Goal: Transaction & Acquisition: Purchase product/service

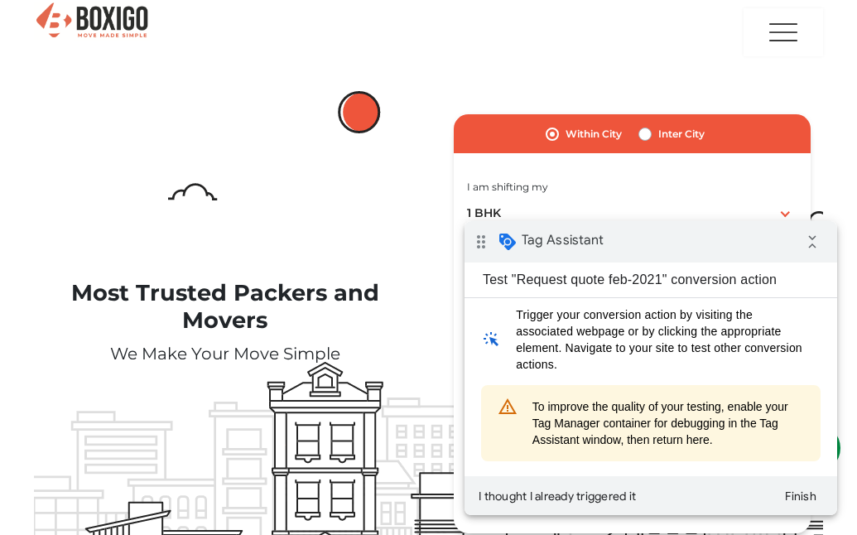
scroll to position [83, 0]
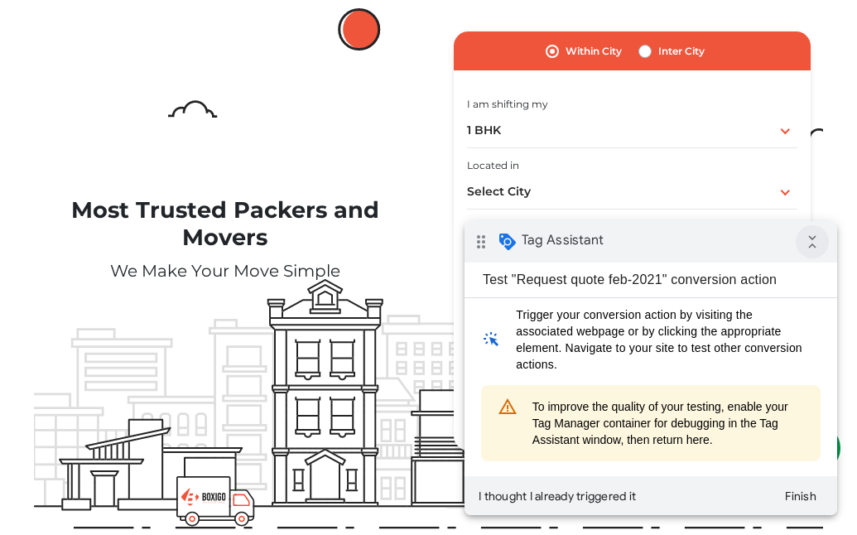
click at [813, 241] on icon "collapse_all" at bounding box center [812, 241] width 33 height 33
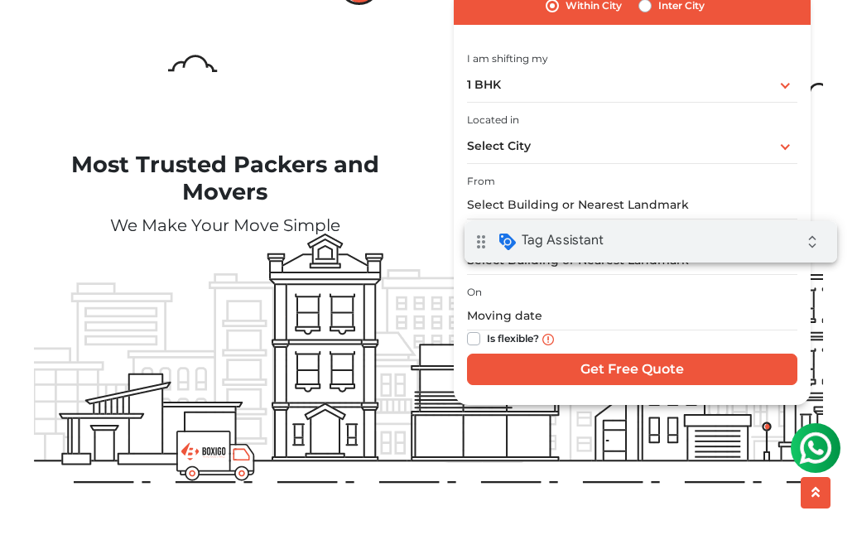
scroll to position [0, 0]
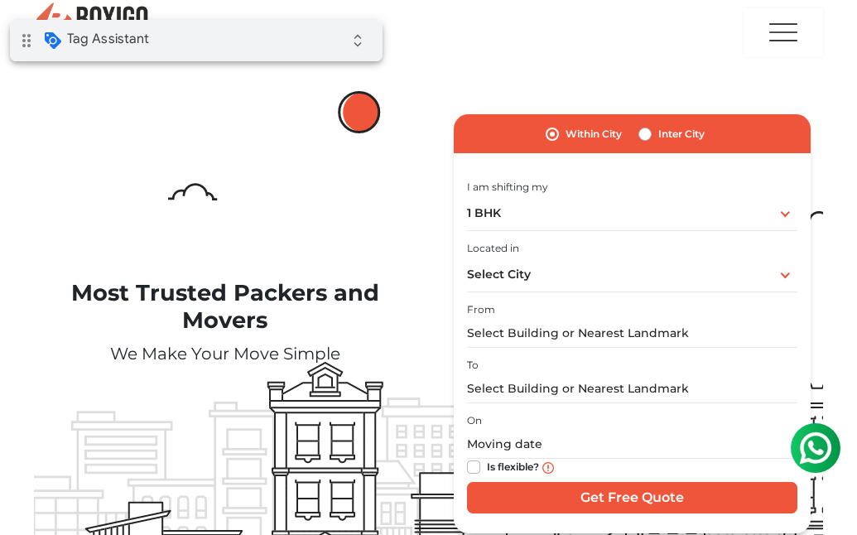
click at [167, 47] on div "drag_indicator Tag Assistant expand_all" at bounding box center [196, 40] width 373 height 41
click at [585, 276] on div "Select City Select City [GEOGRAPHIC_DATA] [GEOGRAPHIC_DATA] [GEOGRAPHIC_DATA] […" at bounding box center [632, 274] width 330 height 35
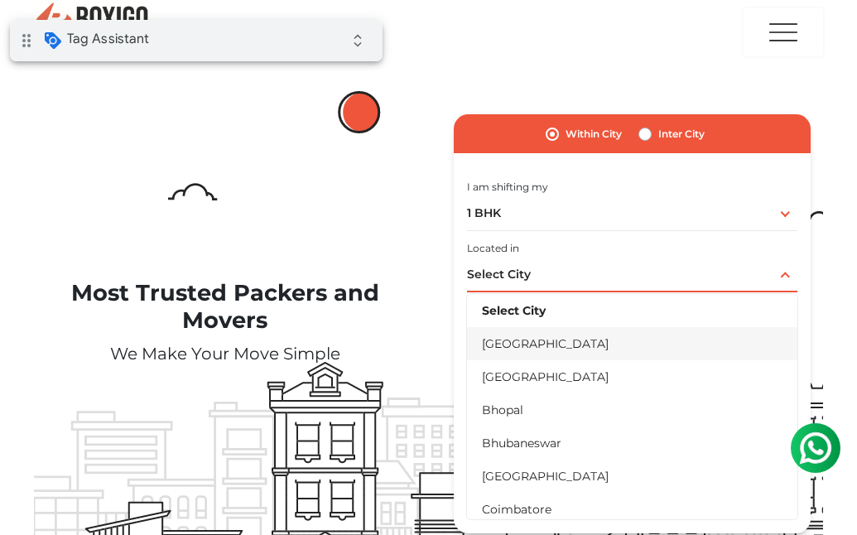
click at [536, 353] on li "[GEOGRAPHIC_DATA]" at bounding box center [632, 343] width 330 height 33
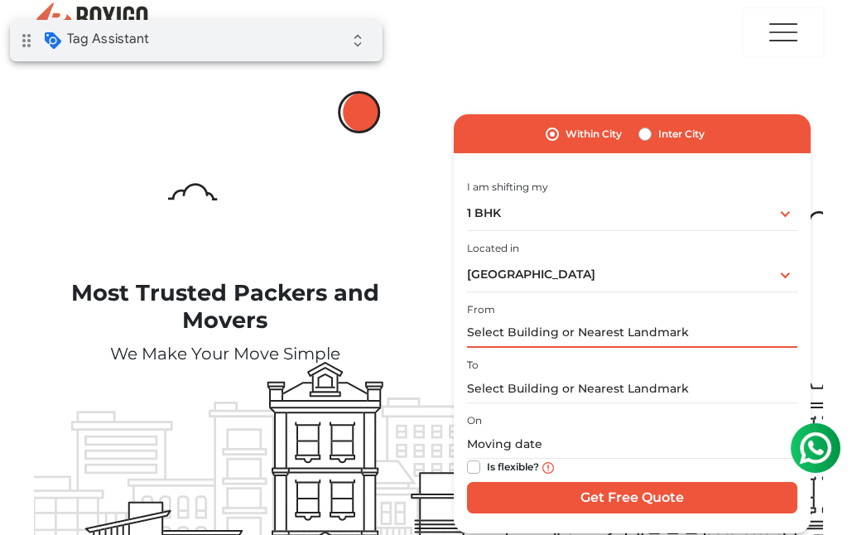
click at [544, 331] on input "text" at bounding box center [632, 333] width 330 height 29
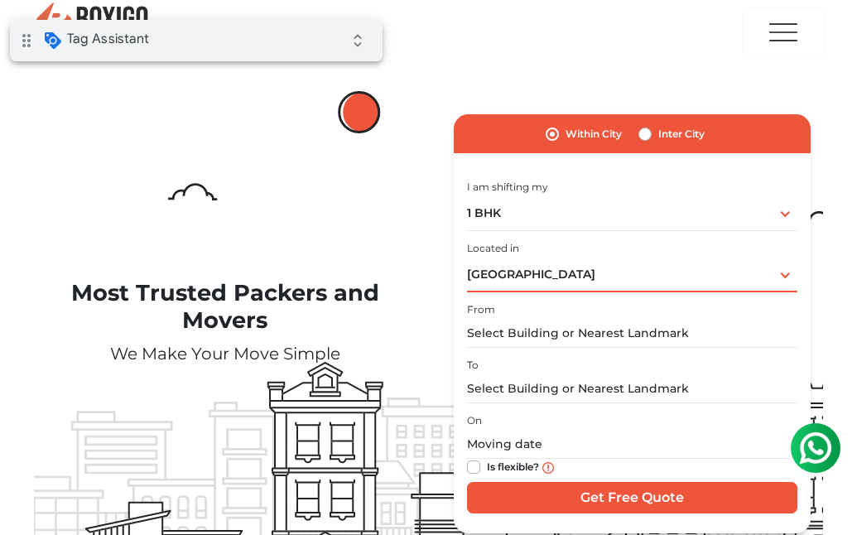
click at [549, 279] on div "Bangalore Select City Bangalore Bengaluru Bhopal Bhubaneswar Chennai Coimbatore…" at bounding box center [632, 274] width 330 height 35
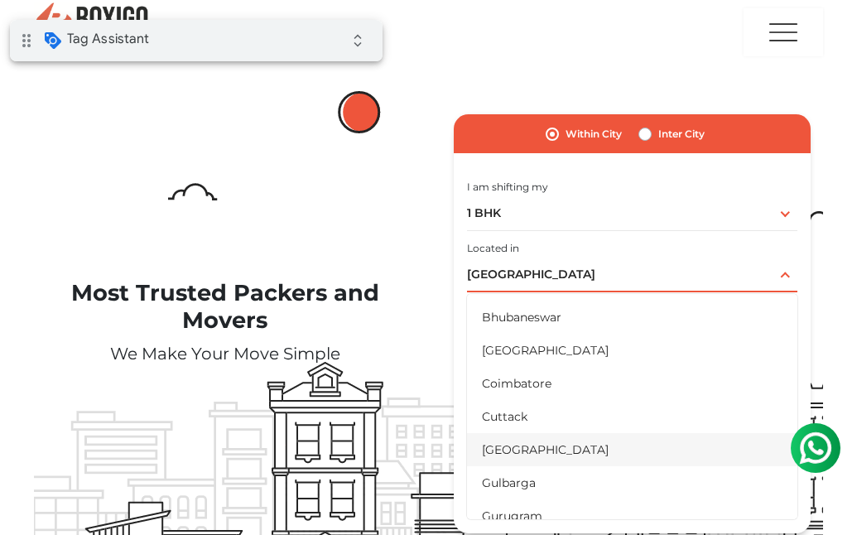
scroll to position [166, 0]
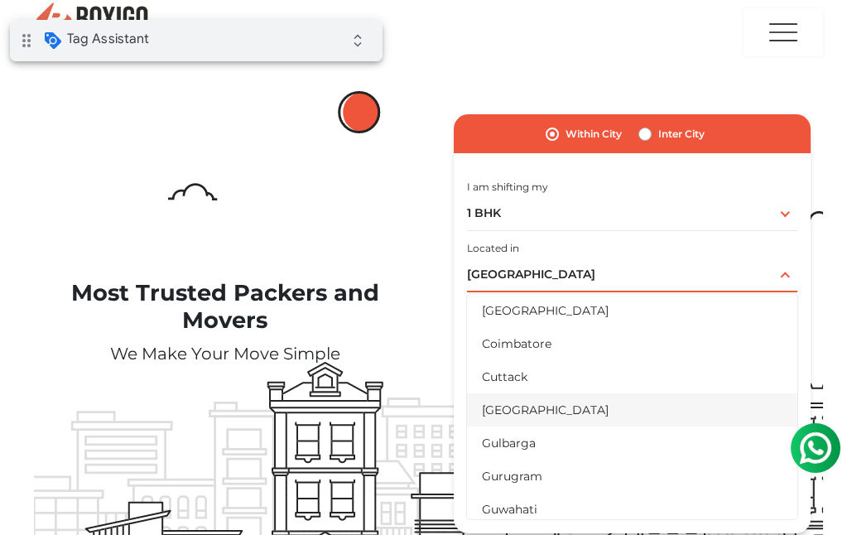
click at [522, 421] on li "[GEOGRAPHIC_DATA]" at bounding box center [632, 409] width 330 height 33
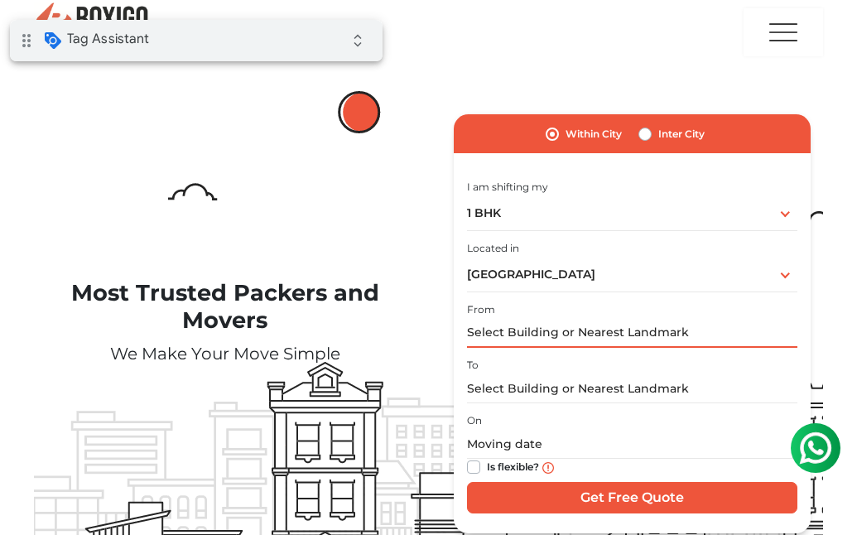
click at [550, 334] on input "text" at bounding box center [632, 333] width 330 height 29
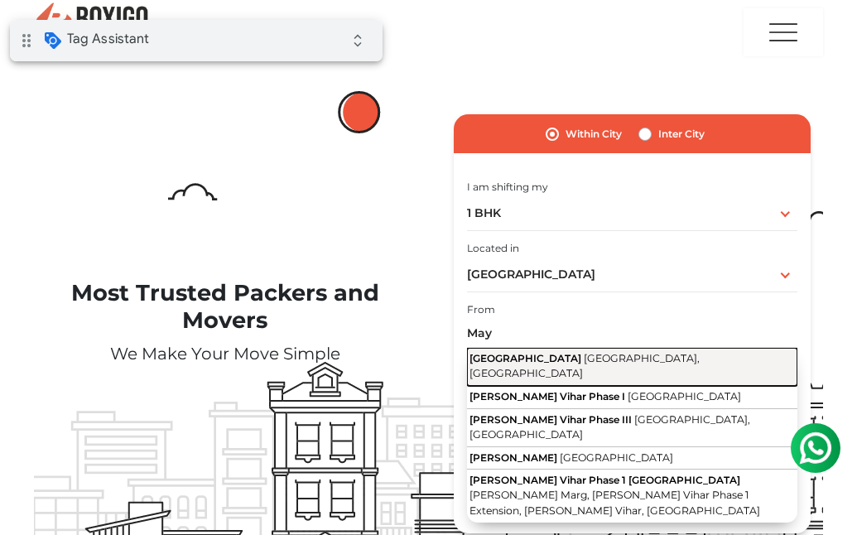
click at [543, 357] on span "New Delhi, Delhi" at bounding box center [584, 366] width 230 height 28
type input "Mayapuri, New Delhi, Delhi"
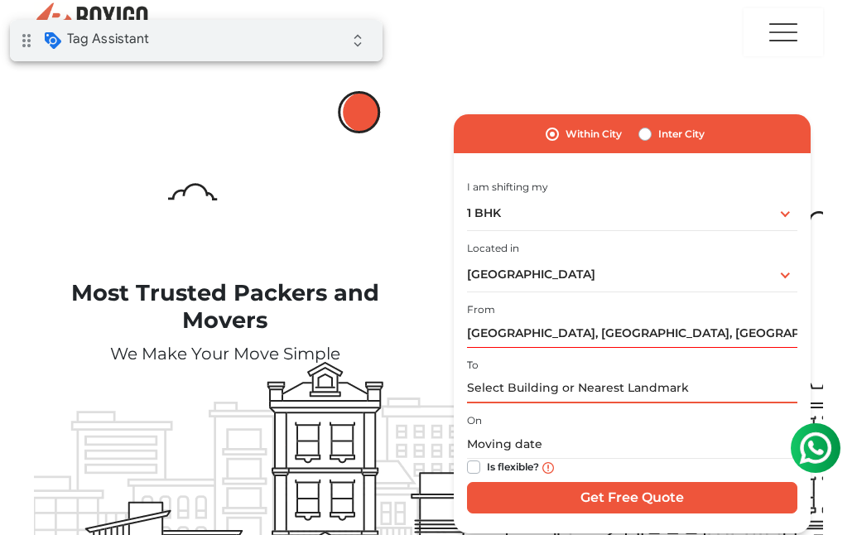
click at [540, 387] on input "text" at bounding box center [632, 388] width 330 height 29
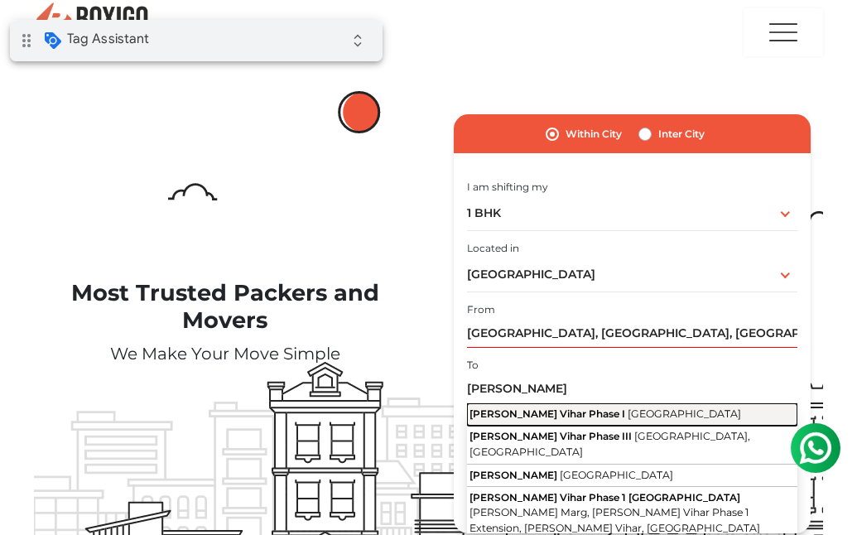
click at [541, 416] on span "Mayur Vihar Phase I" at bounding box center [547, 413] width 156 height 12
type input "Mayur Vihar Phase I, Delhi"
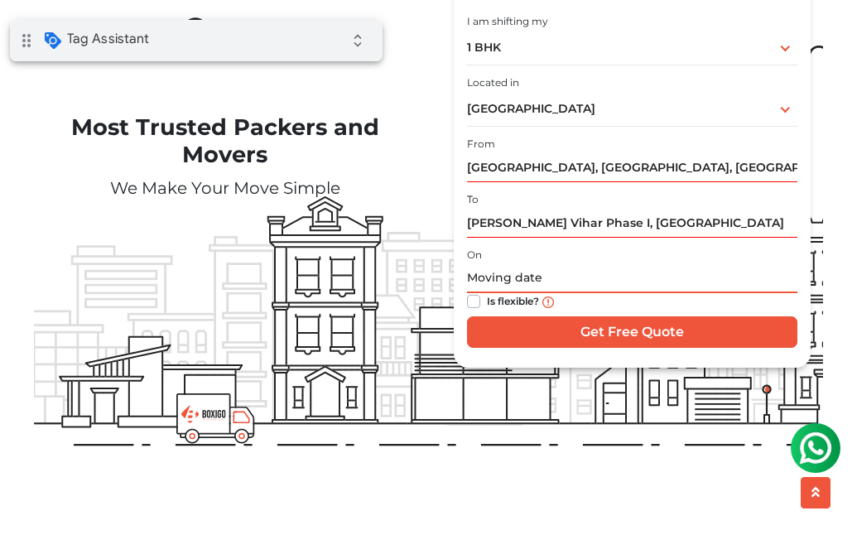
click at [488, 284] on input "text" at bounding box center [632, 278] width 330 height 29
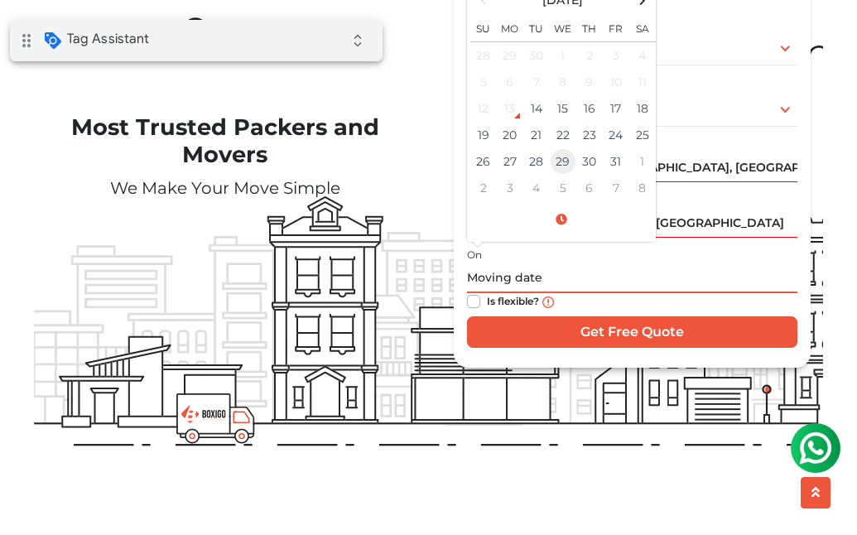
click at [562, 163] on td "29" at bounding box center [563, 161] width 26 height 26
type input "10/29/2025 12:00 AM"
click at [487, 298] on label "Is flexible?" at bounding box center [513, 299] width 52 height 17
click at [476, 298] on input "Is flexible?" at bounding box center [473, 299] width 13 height 17
checkbox input "true"
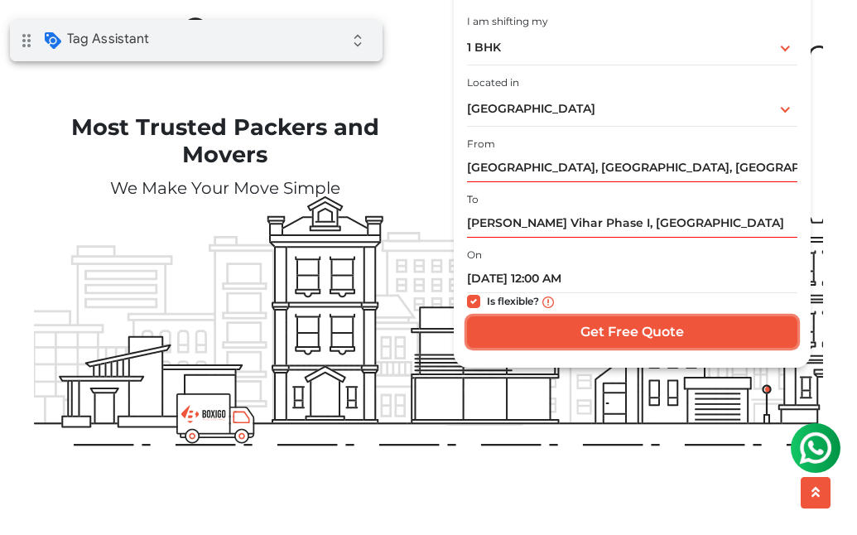
click at [541, 332] on input "Get Free Quote" at bounding box center [632, 331] width 330 height 31
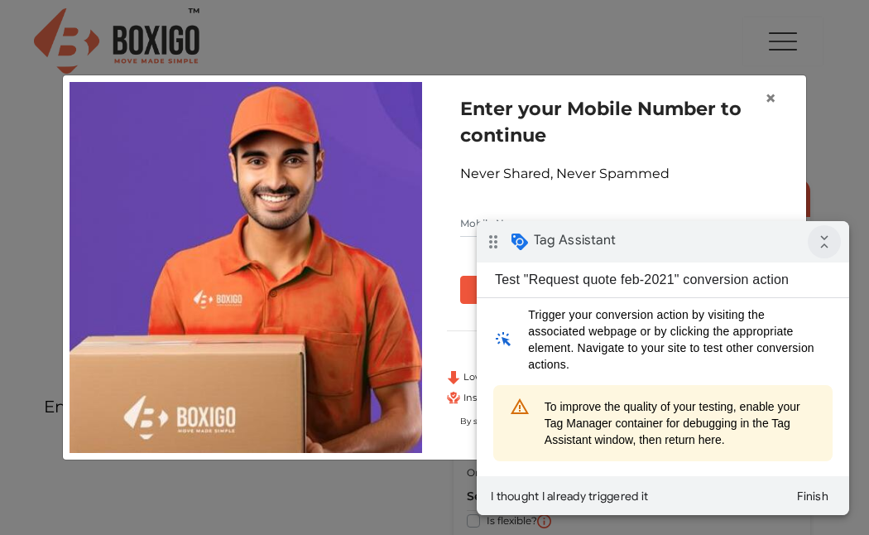
click at [823, 242] on icon "collapse_all" at bounding box center [824, 241] width 33 height 33
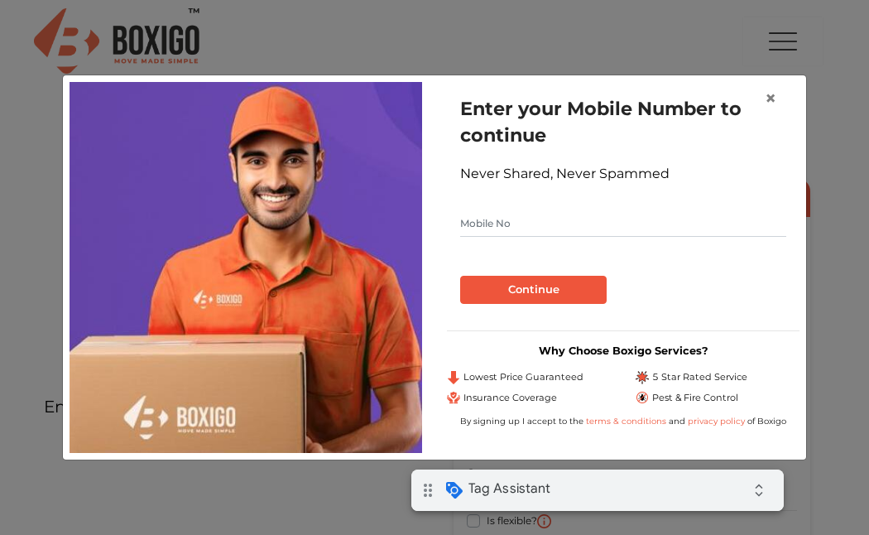
click at [517, 492] on span "Tag Assistant" at bounding box center [510, 488] width 82 height 17
click at [512, 228] on input "text" at bounding box center [623, 223] width 326 height 26
type input "9810205811"
click at [518, 296] on button "Continue" at bounding box center [533, 290] width 147 height 28
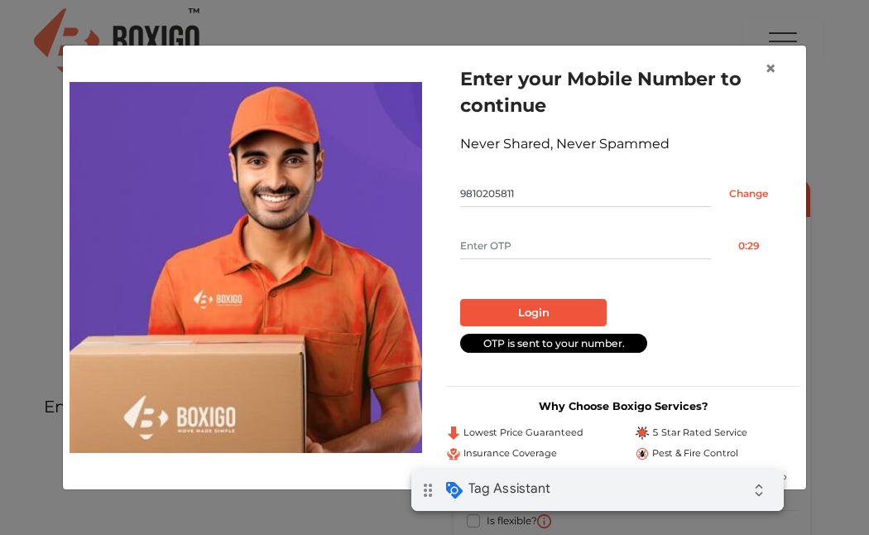
click at [560, 257] on input "text" at bounding box center [585, 246] width 251 height 26
type input "8195"
click at [536, 305] on button "Login" at bounding box center [533, 313] width 147 height 28
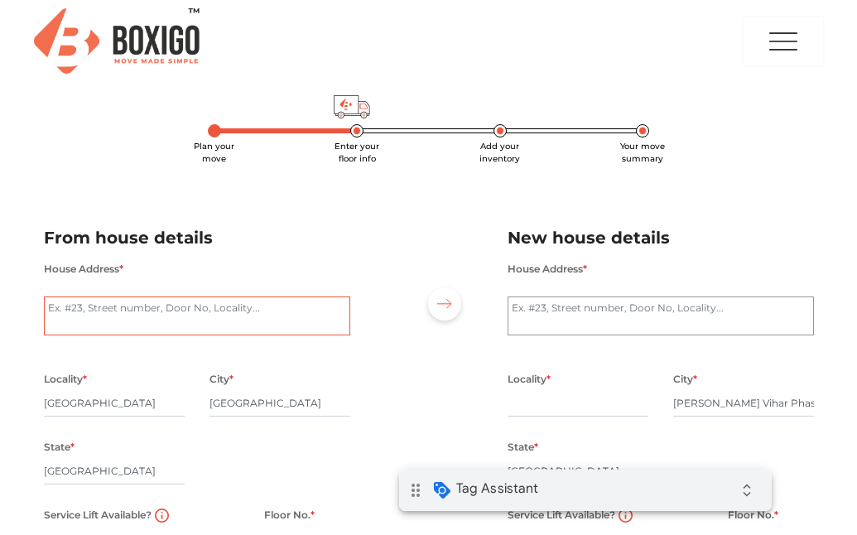
click at [195, 315] on textarea "House Address *" at bounding box center [197, 316] width 306 height 40
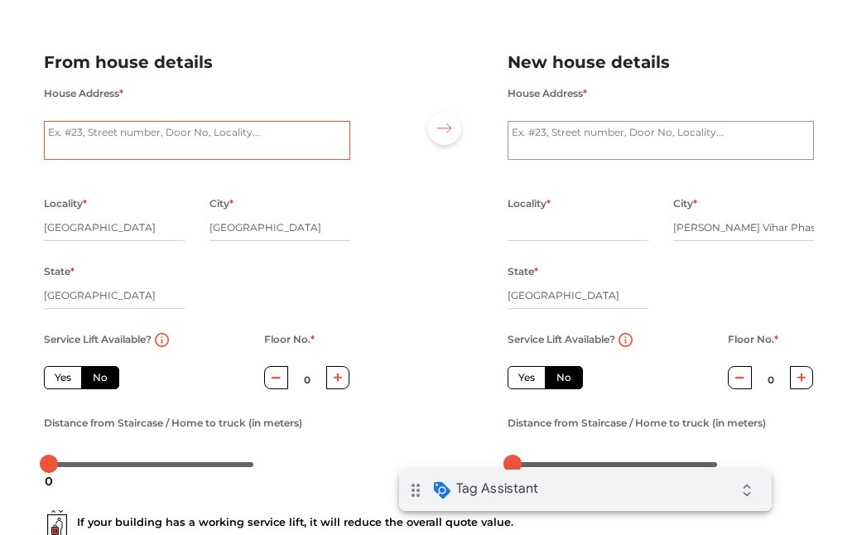
scroll to position [166, 0]
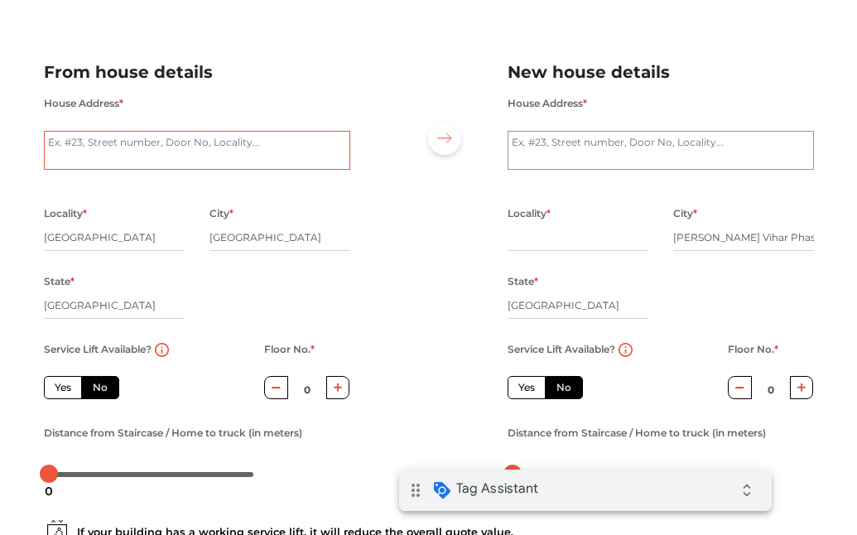
click at [160, 148] on textarea "House Address *" at bounding box center [197, 151] width 306 height 40
type textarea "Testing 19819"
click at [609, 153] on textarea "House Address *" at bounding box center [661, 151] width 306 height 40
type textarea "Test"
click at [584, 243] on input "text" at bounding box center [578, 237] width 141 height 26
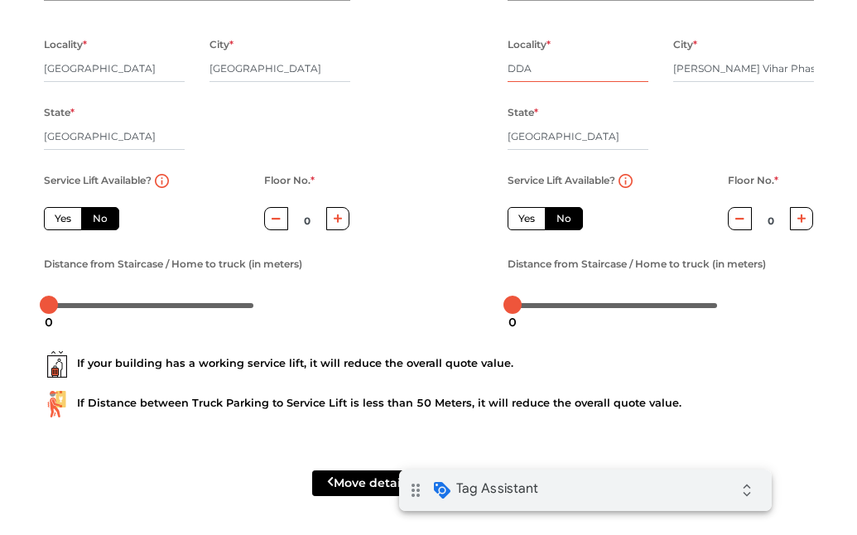
scroll to position [335, 0]
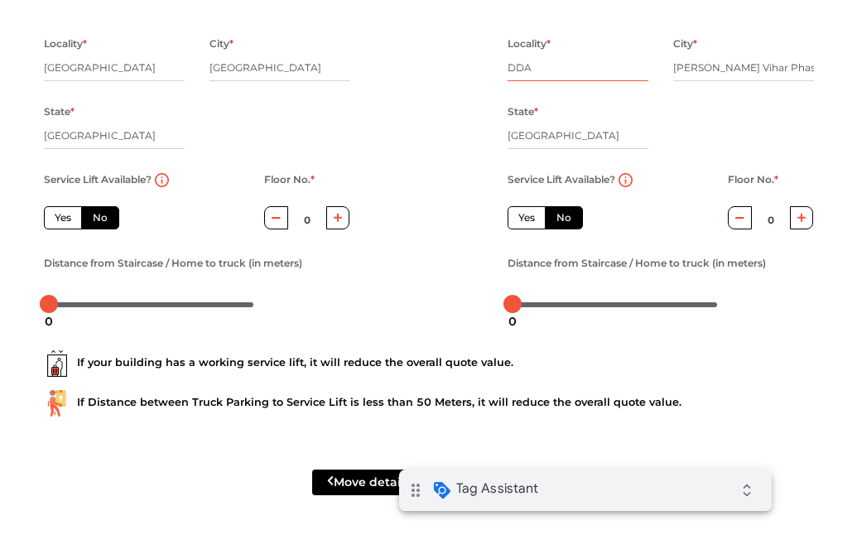
type input "DDA"
click at [362, 482] on button "Move details" at bounding box center [368, 482] width 113 height 26
radio input "true"
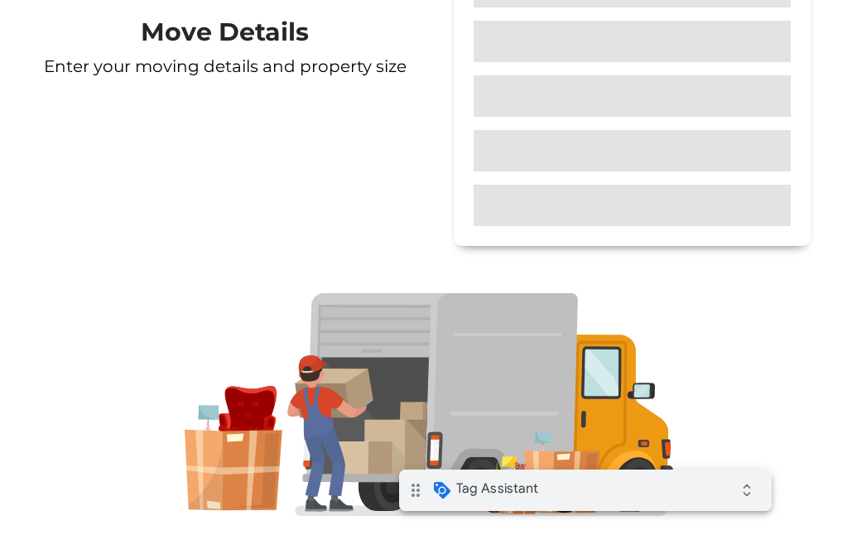
scroll to position [218, 0]
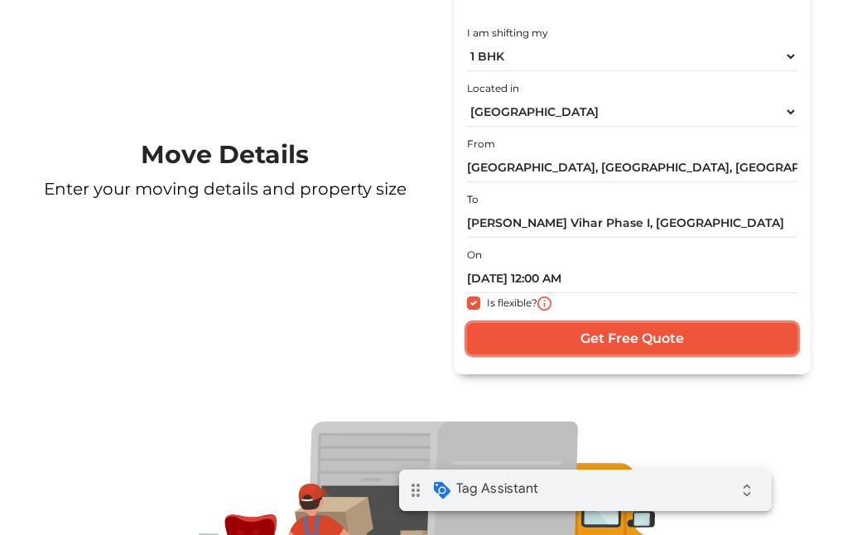
click at [611, 336] on input "Get Free Quote" at bounding box center [632, 338] width 330 height 31
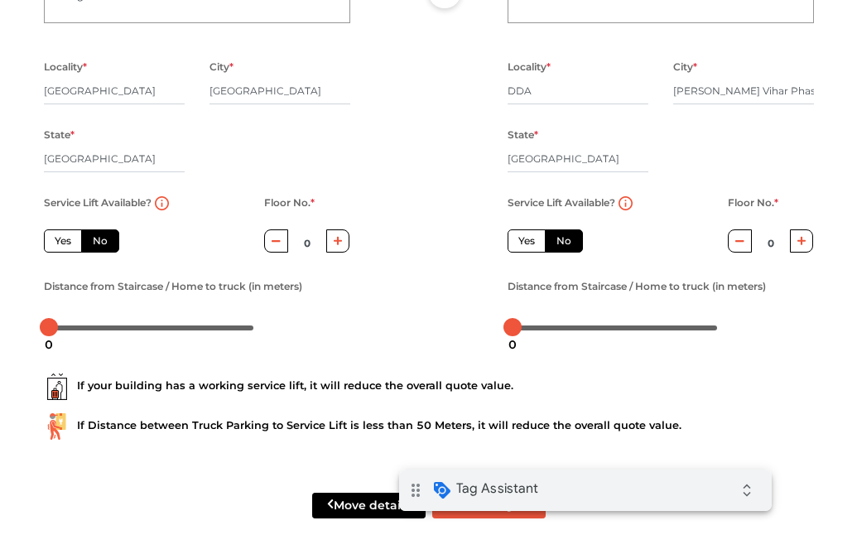
scroll to position [335, 0]
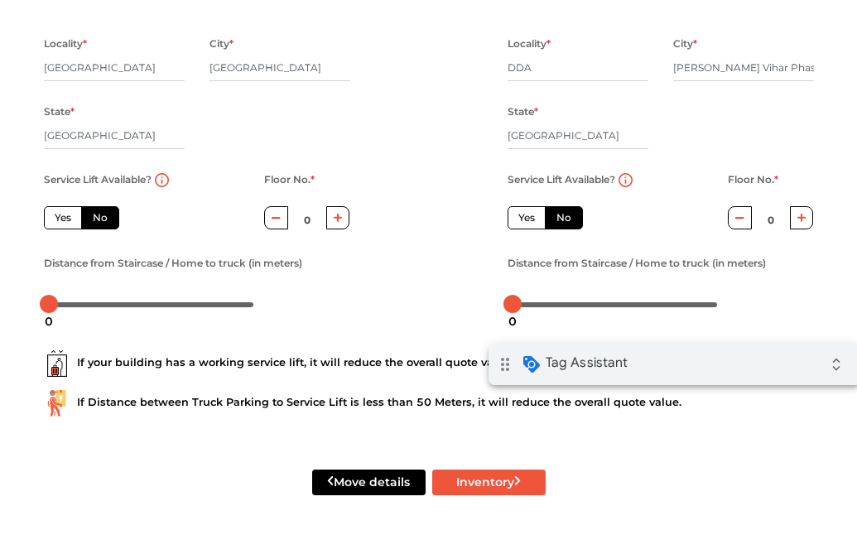
click at [671, 363] on div "drag_indicator Tag Assistant expand_all" at bounding box center [674, 364] width 373 height 41
click at [665, 375] on div "drag_indicator Tag Assistant expand_all" at bounding box center [674, 364] width 373 height 41
click at [488, 486] on button "Inventory" at bounding box center [488, 482] width 113 height 26
radio input "true"
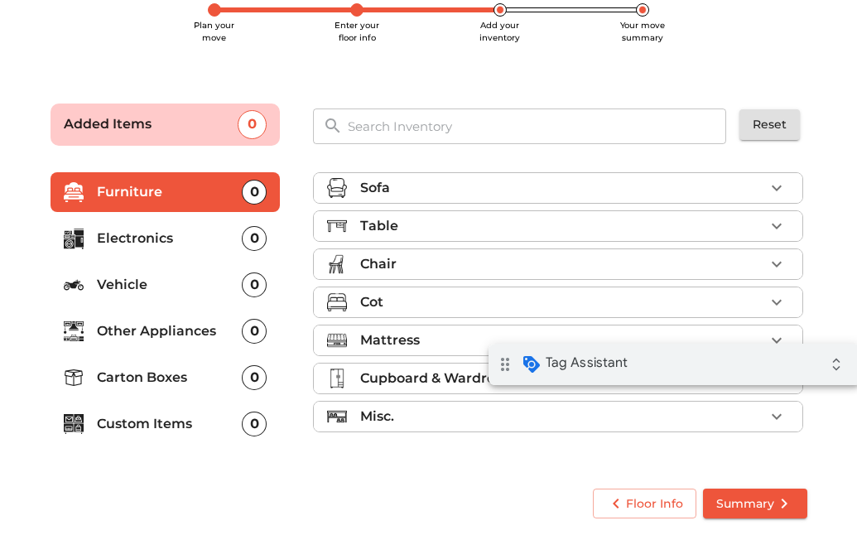
scroll to position [121, 0]
click at [392, 224] on p "Table" at bounding box center [379, 226] width 38 height 20
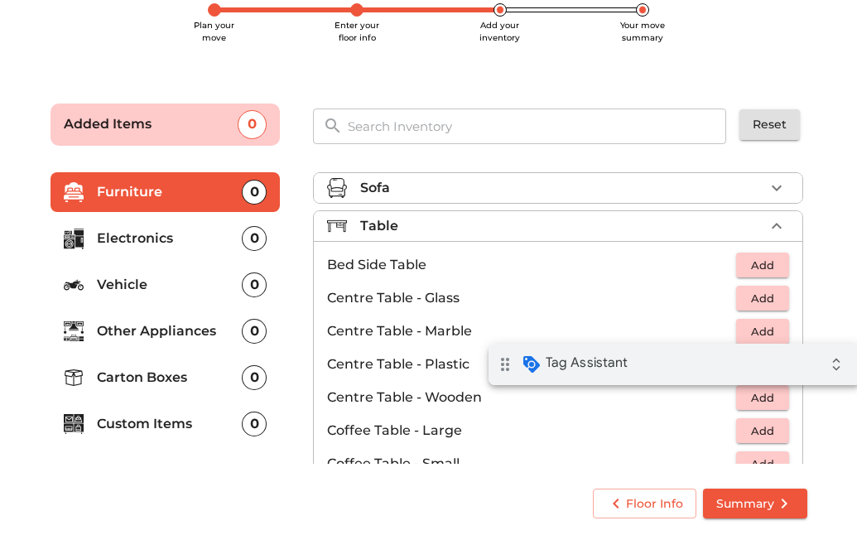
click at [744, 262] on span "Add" at bounding box center [762, 265] width 36 height 19
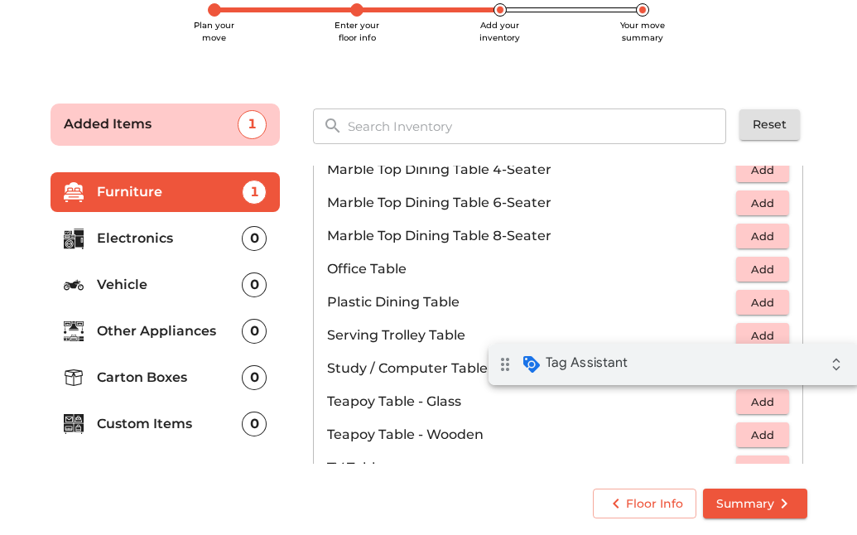
scroll to position [828, 0]
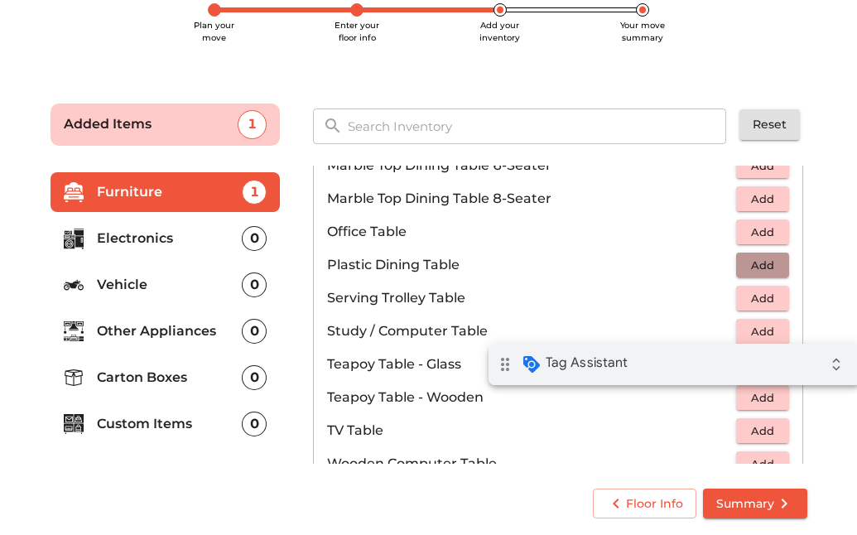
click at [744, 271] on span "Add" at bounding box center [762, 265] width 36 height 19
click at [744, 299] on span "Add" at bounding box center [762, 298] width 36 height 19
click at [728, 508] on span "Summary" at bounding box center [755, 503] width 78 height 21
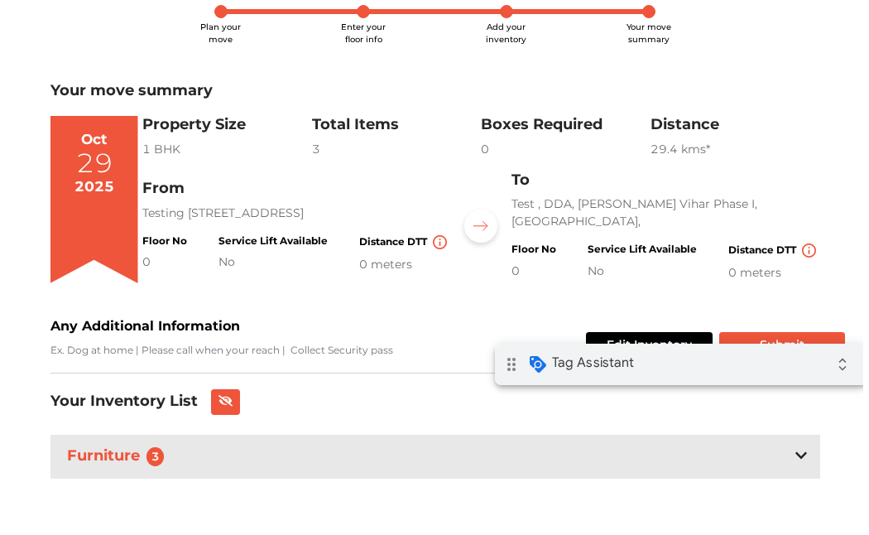
scroll to position [119, 0]
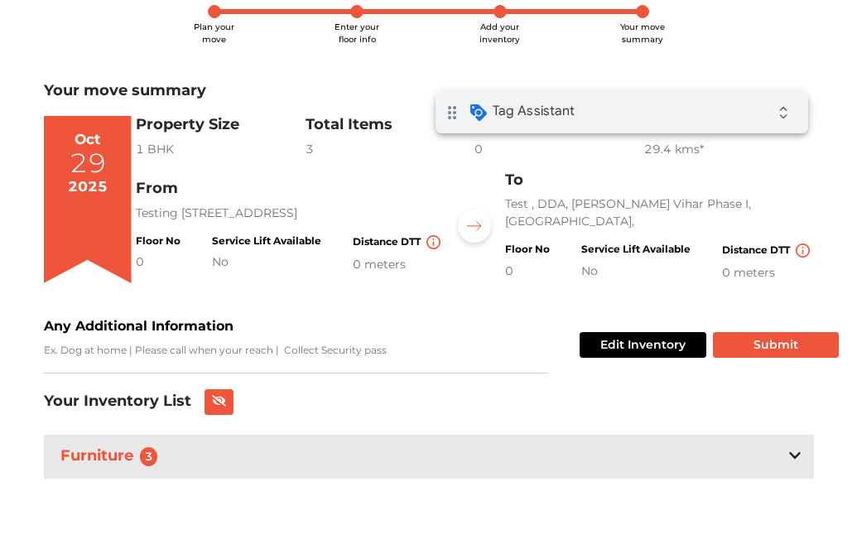
click at [556, 121] on div "drag_indicator Tag Assistant" at bounding box center [504, 113] width 139 height 40
click at [766, 348] on button "Submit" at bounding box center [776, 345] width 126 height 26
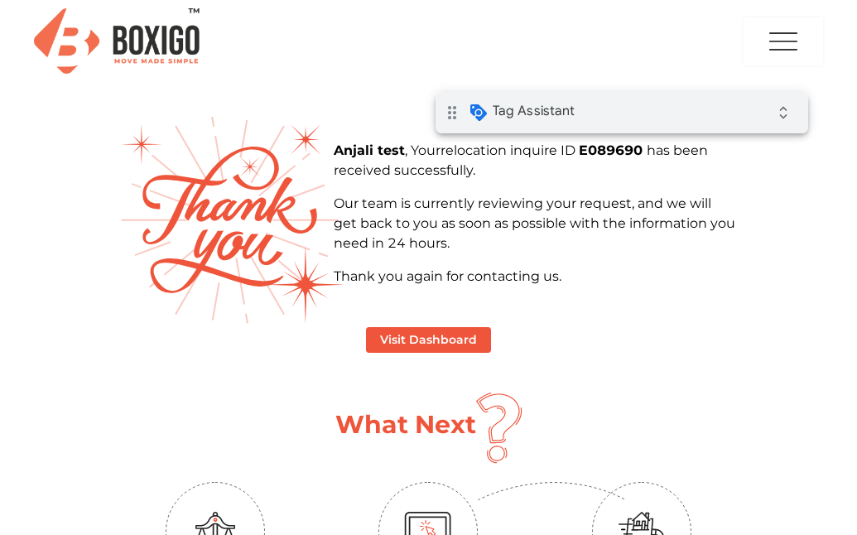
click at [572, 117] on div "drag_indicator Tag Assistant expand_all" at bounding box center [621, 112] width 373 height 41
click at [778, 118] on icon "expand_all" at bounding box center [783, 112] width 33 height 33
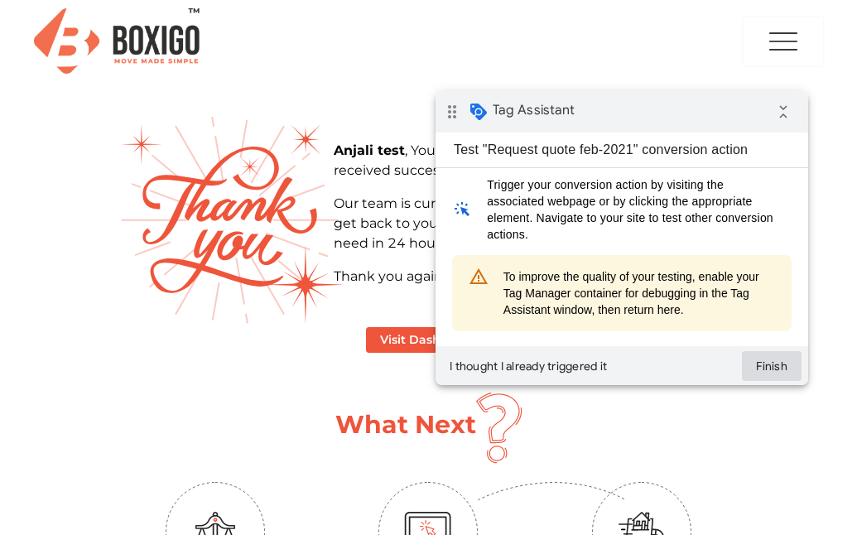
click at [775, 368] on button "Finish" at bounding box center [772, 366] width 60 height 30
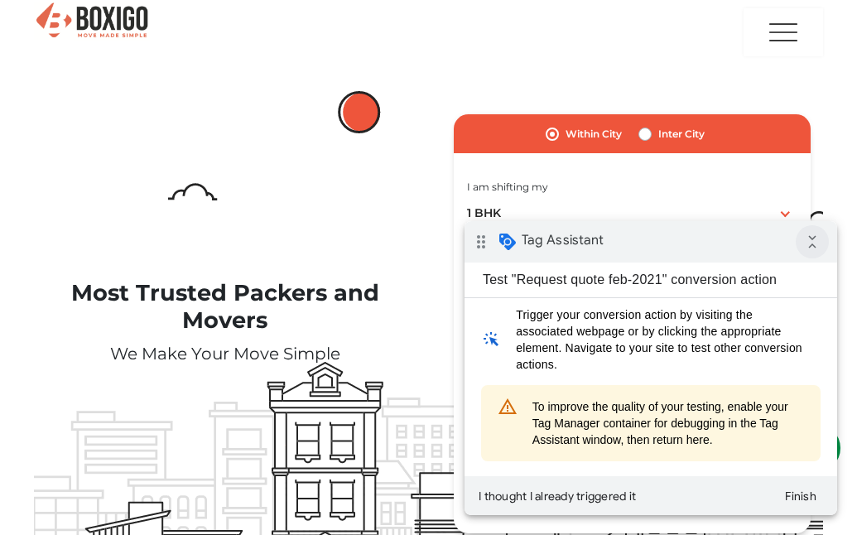
click at [812, 245] on icon "collapse_all" at bounding box center [812, 241] width 33 height 33
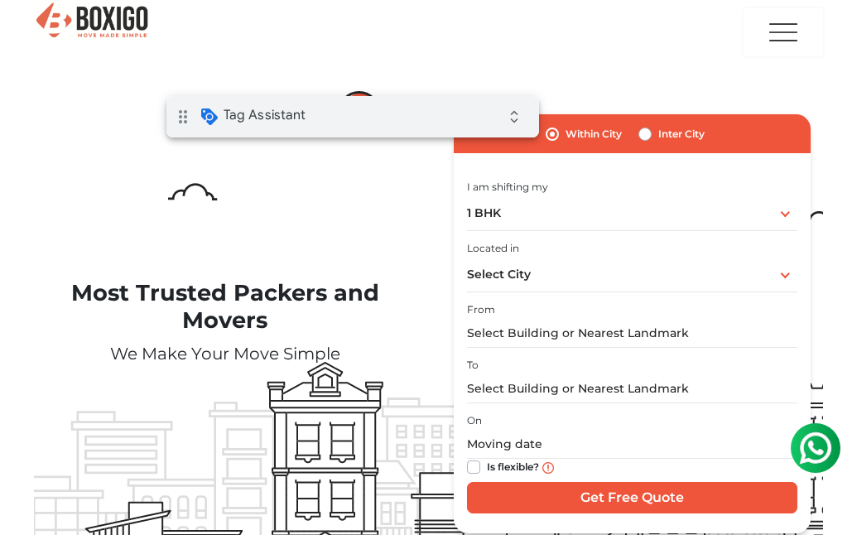
drag, startPoint x: 342, startPoint y: 111, endPoint x: 343, endPoint y: 99, distance: 12.4
click at [342, 111] on div "drag_indicator Tag Assistant expand_all" at bounding box center [352, 116] width 373 height 41
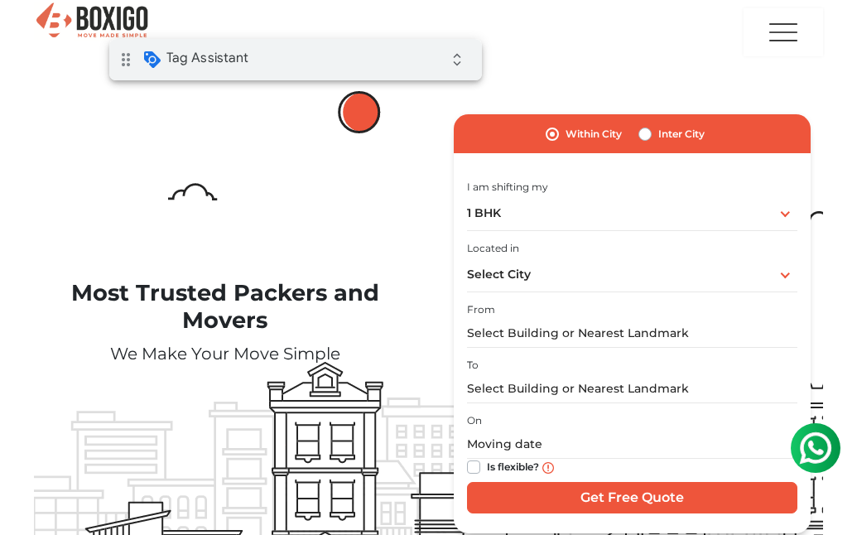
click at [231, 57] on span "Tag Assistant" at bounding box center [207, 58] width 82 height 17
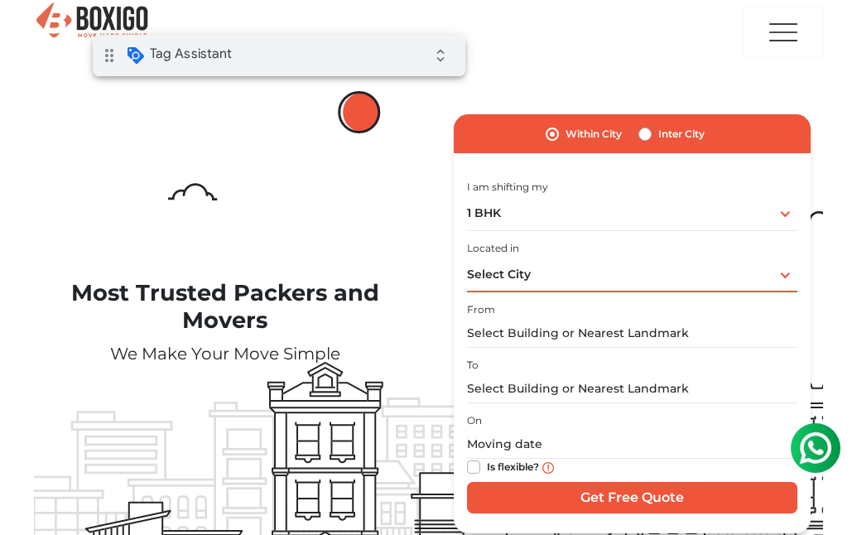
click at [551, 277] on div "Select City Select City Bangalore Bengaluru Bhopal Bhubaneswar Chennai Coimbato…" at bounding box center [632, 274] width 330 height 35
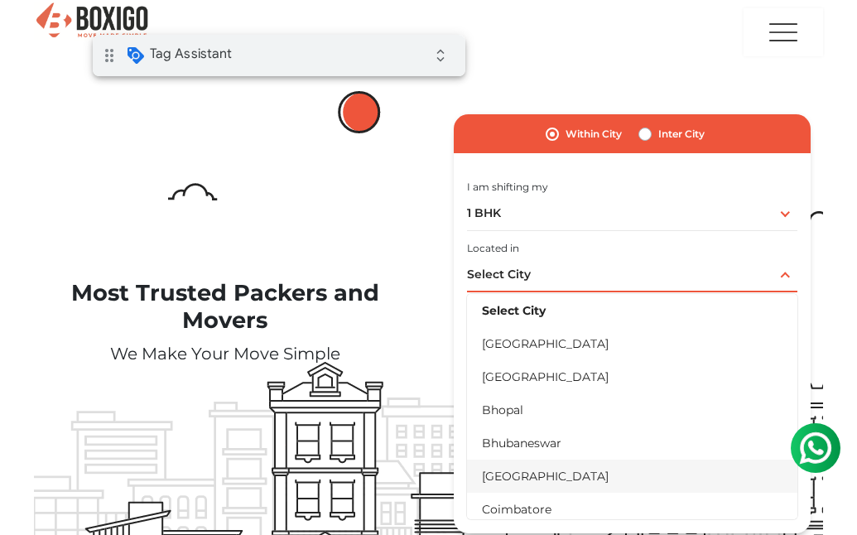
click at [533, 479] on li "[GEOGRAPHIC_DATA]" at bounding box center [632, 475] width 330 height 33
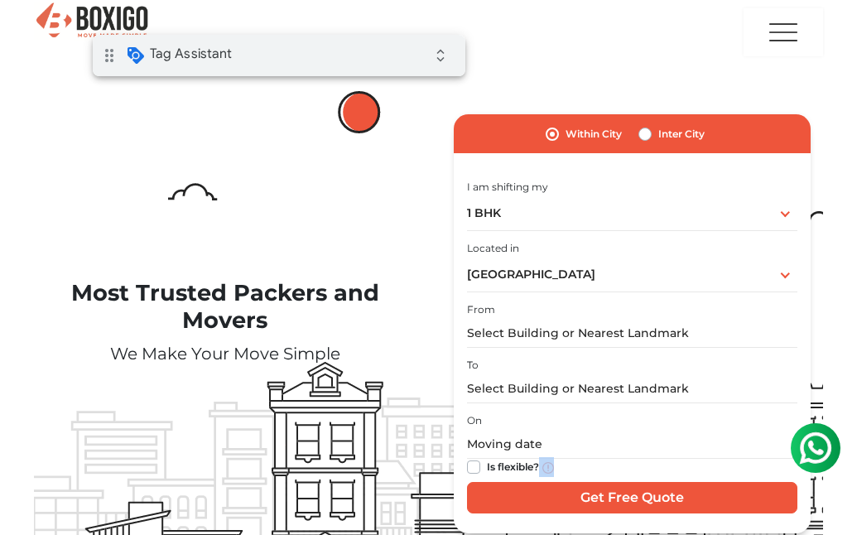
click at [533, 479] on div "Get Free Quote" at bounding box center [632, 489] width 330 height 48
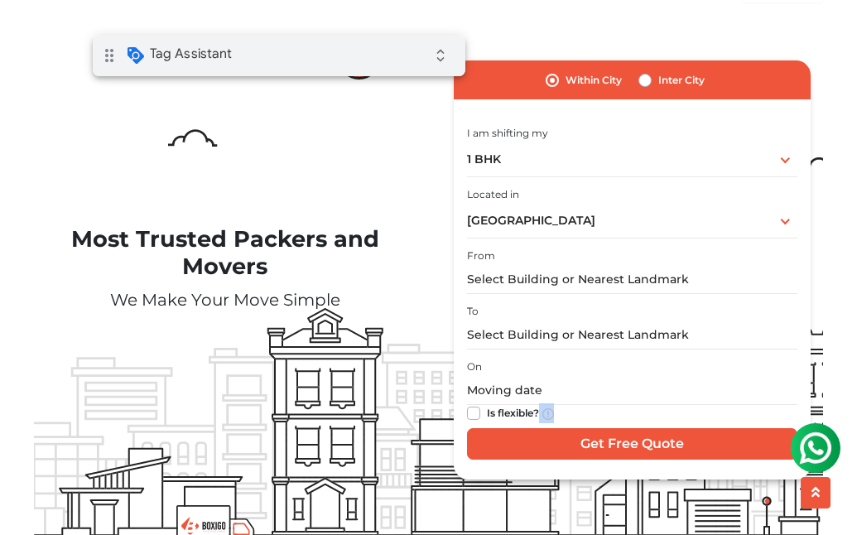
scroll to position [83, 0]
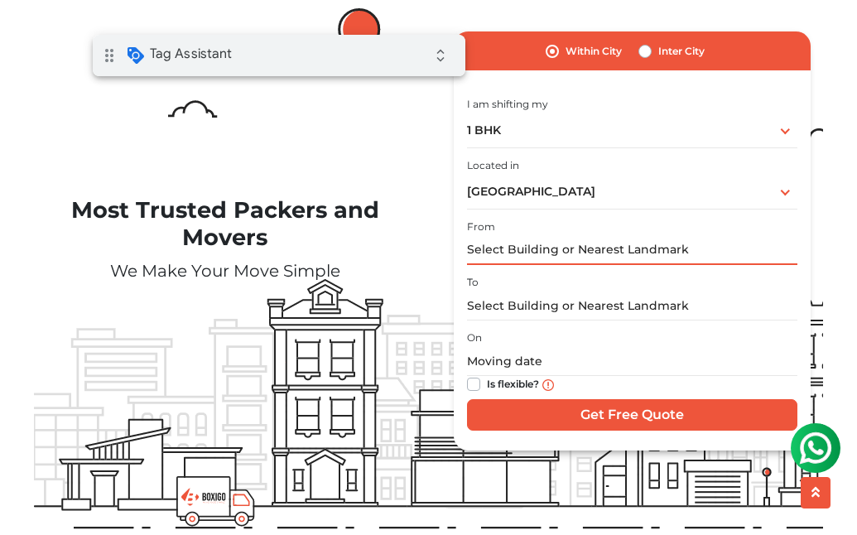
click at [558, 243] on input "text" at bounding box center [632, 250] width 330 height 29
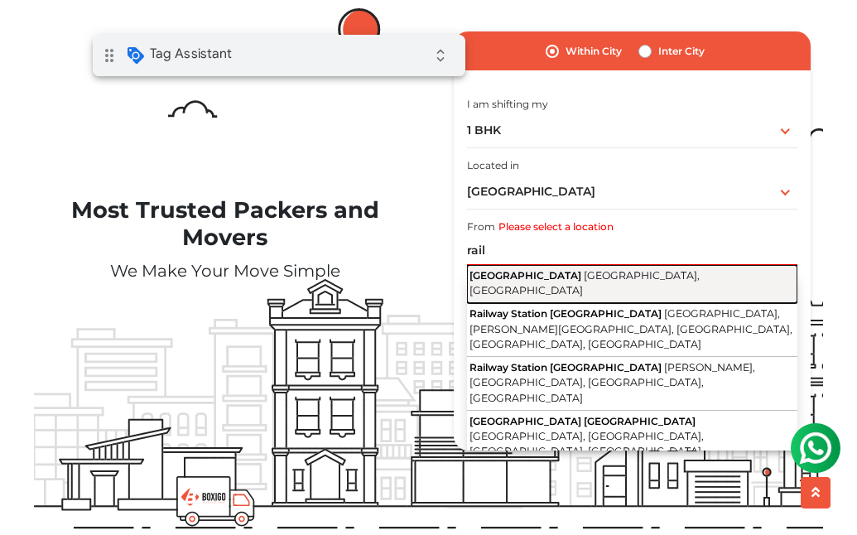
click at [548, 281] on button "Railway Station Chennai, Tamil Nadu" at bounding box center [632, 284] width 330 height 38
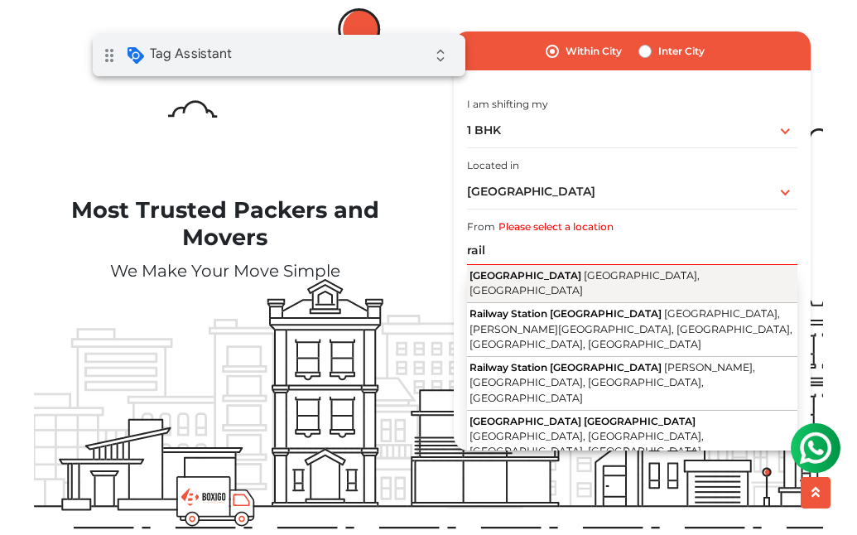
type input "Railway Station, Chennai, Tamil Nadu"
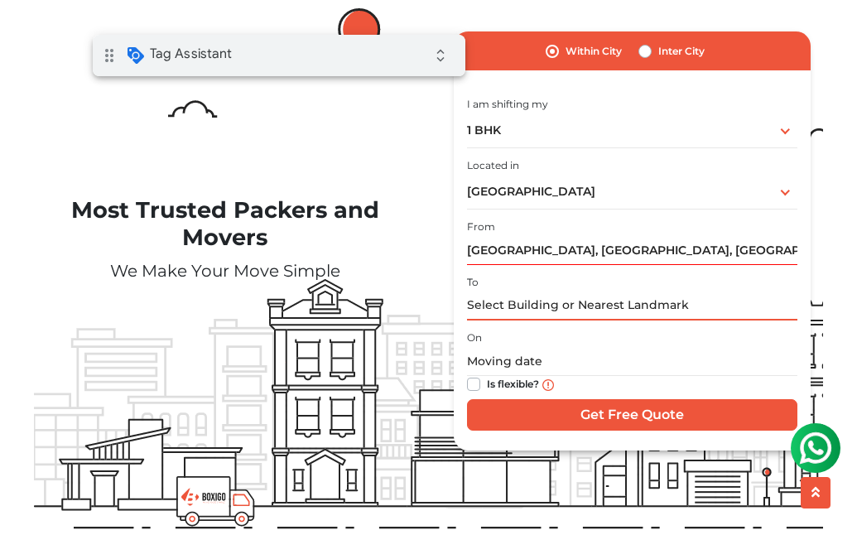
click at [544, 301] on input "text" at bounding box center [632, 305] width 330 height 29
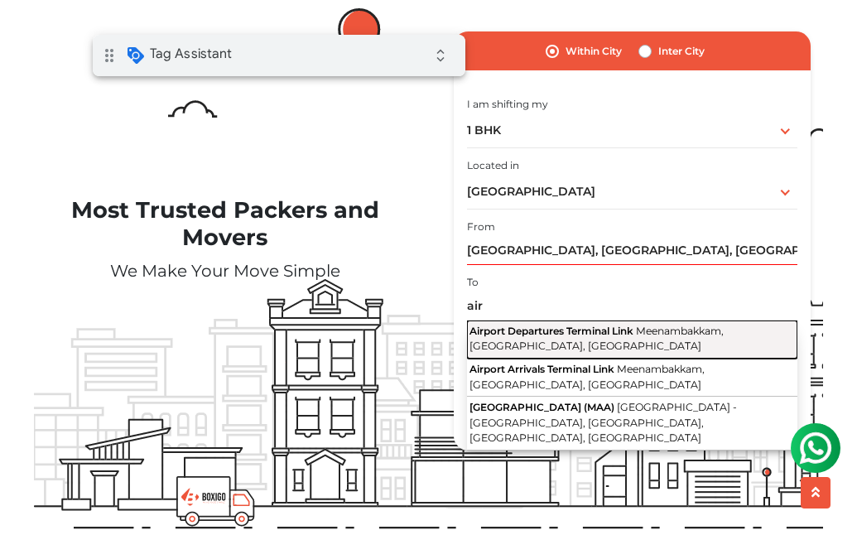
click at [540, 339] on button "Airport Departures Terminal Link Meenambakkam, Chennai, Tamil Nadu" at bounding box center [632, 339] width 330 height 38
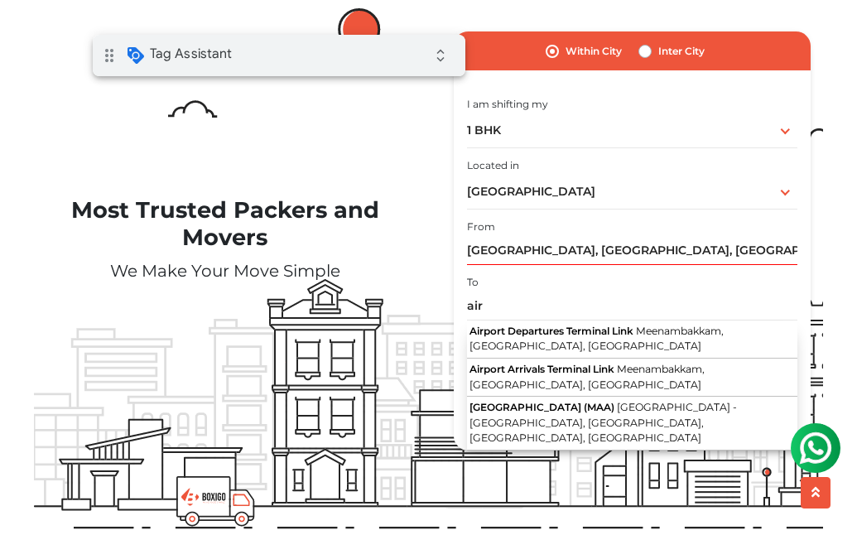
type input "Airport Departures Terminal Link, Meenambakkam, Chennai, Tamil Nadu"
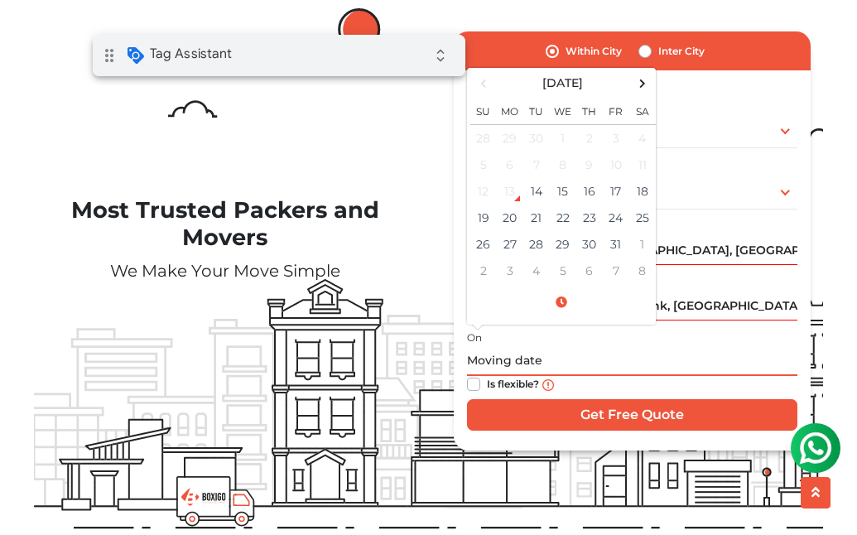
click at [503, 347] on input "text" at bounding box center [632, 361] width 330 height 29
click at [618, 239] on td "31" at bounding box center [616, 244] width 26 height 26
type input "10/31/2025 12:00 AM"
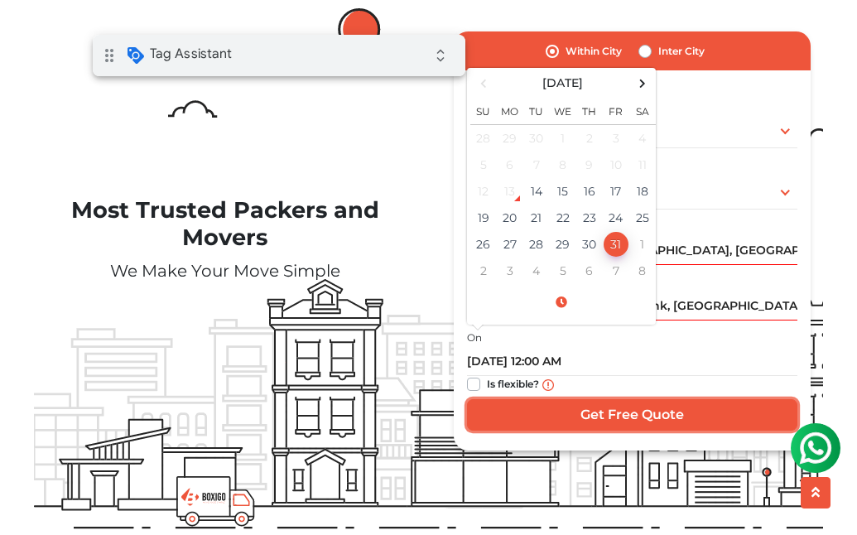
click at [640, 421] on input "Get Free Quote" at bounding box center [632, 414] width 330 height 31
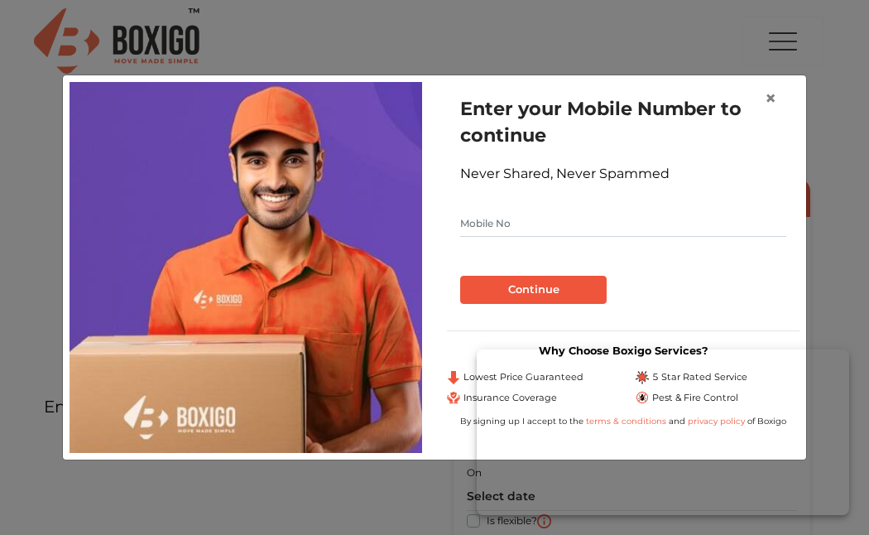
click at [505, 220] on input "text" at bounding box center [623, 223] width 326 height 26
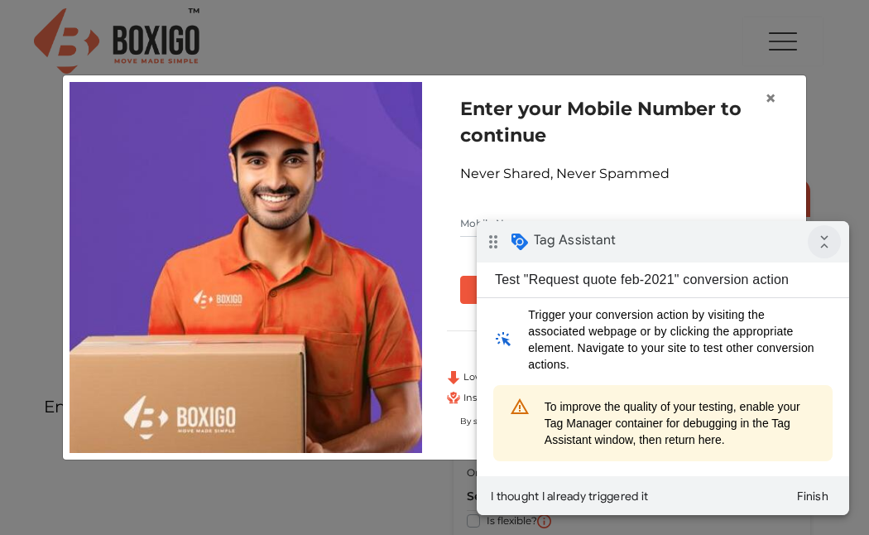
click at [824, 241] on icon "collapse_all" at bounding box center [824, 241] width 33 height 33
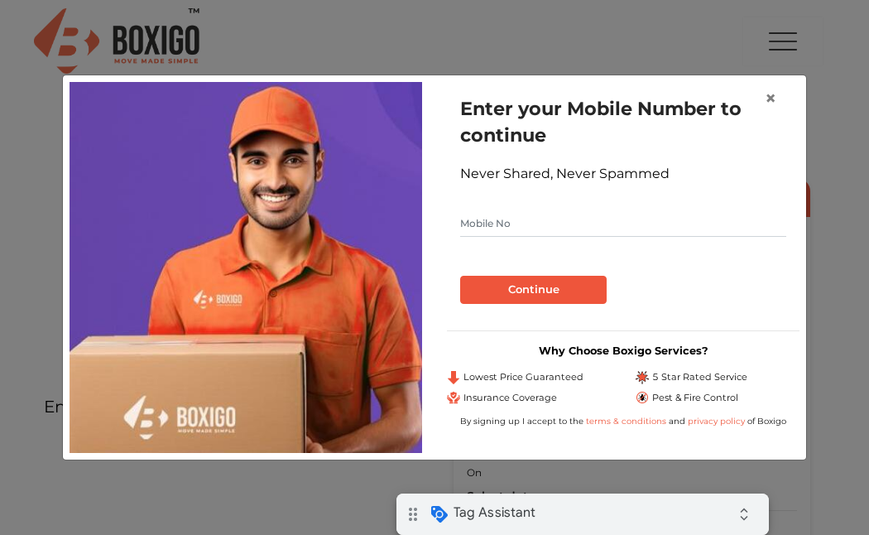
click at [652, 521] on div "drag_indicator Tag Assistant expand_all" at bounding box center [583, 513] width 373 height 41
click at [489, 222] on input "text" at bounding box center [623, 223] width 326 height 26
type input "9810205811"
click at [544, 292] on button "Continue" at bounding box center [533, 290] width 147 height 28
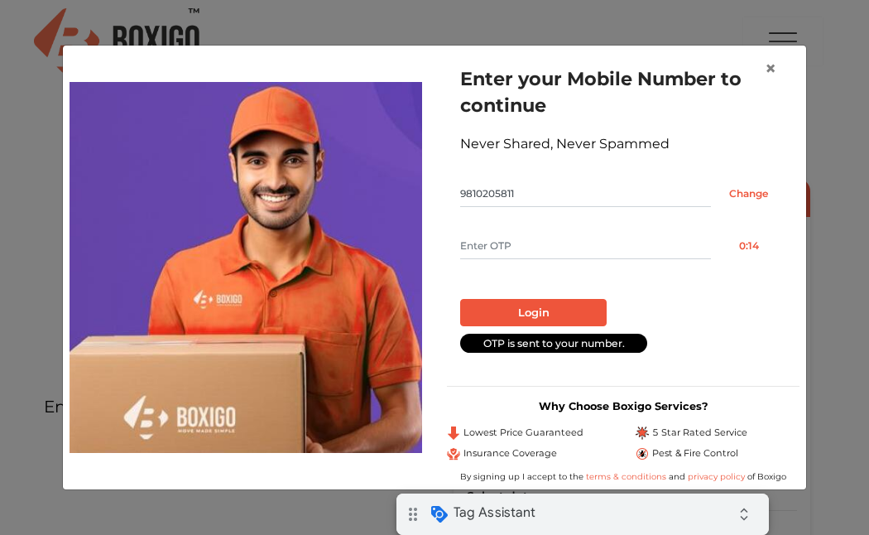
click at [531, 248] on input "text" at bounding box center [585, 246] width 251 height 26
type input "2003"
click at [534, 320] on button "Login" at bounding box center [533, 313] width 147 height 28
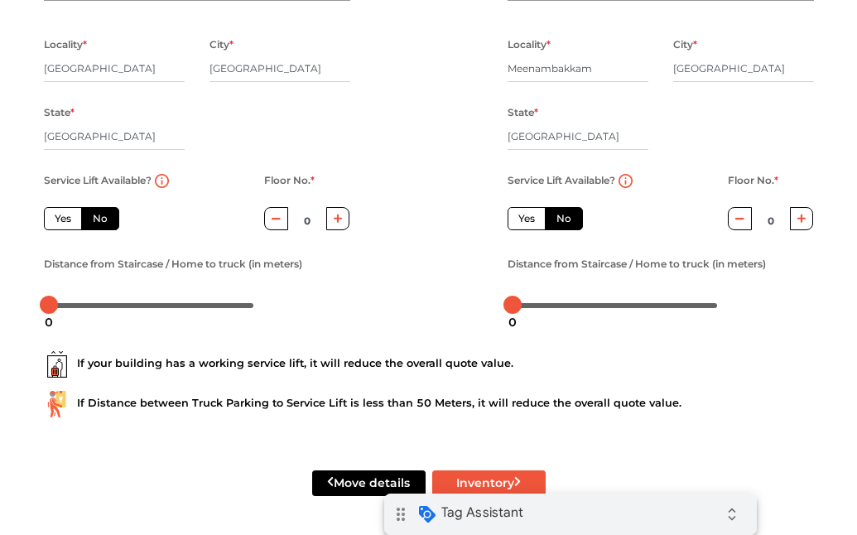
scroll to position [335, 0]
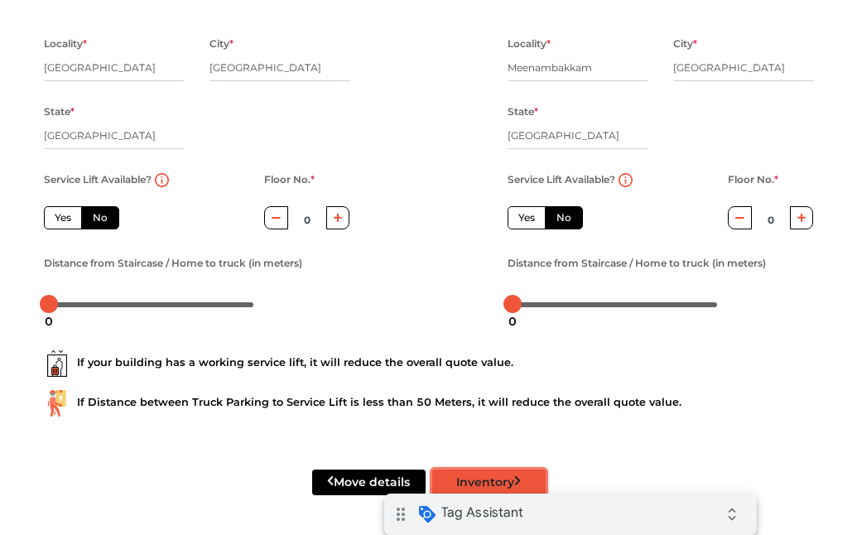
click at [485, 479] on button "Inventory" at bounding box center [488, 482] width 113 height 26
radio input "true"
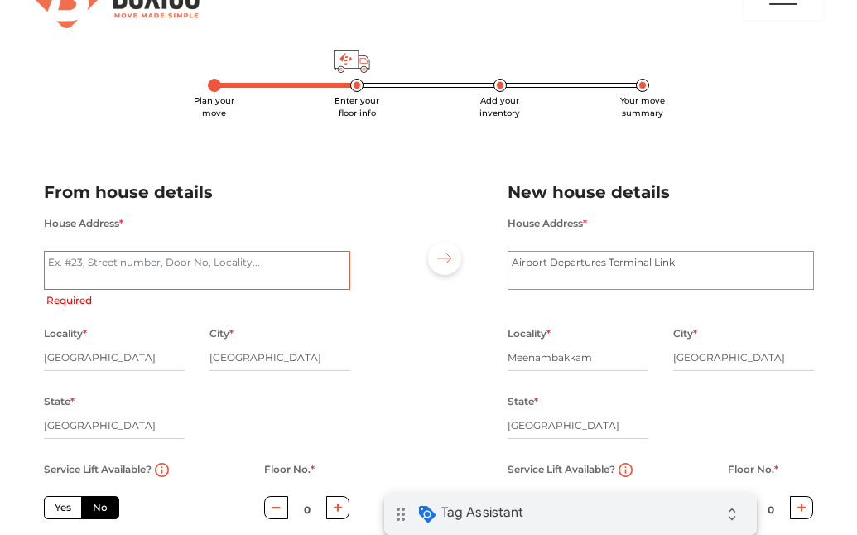
scroll to position [41, 0]
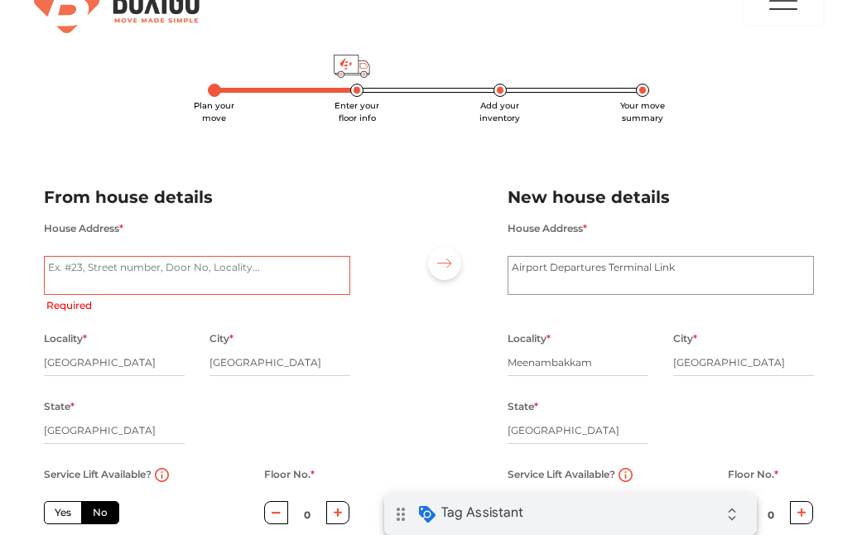
click at [195, 267] on textarea "House Address *" at bounding box center [197, 276] width 306 height 40
type textarea "t"
radio input "true"
type textarea "tes"
radio input "true"
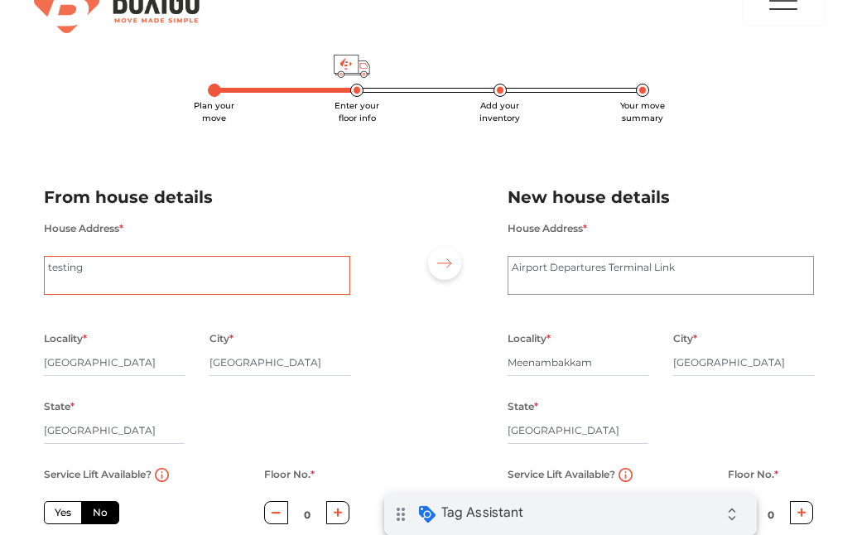
type textarea "testing"
click at [371, 315] on div at bounding box center [429, 391] width 132 height 455
click at [536, 264] on textarea "Airport Departures Terminal Link" at bounding box center [661, 276] width 306 height 40
type textarea "Airpotestrt Departures Terminal Link"
click at [473, 288] on div at bounding box center [429, 391] width 132 height 455
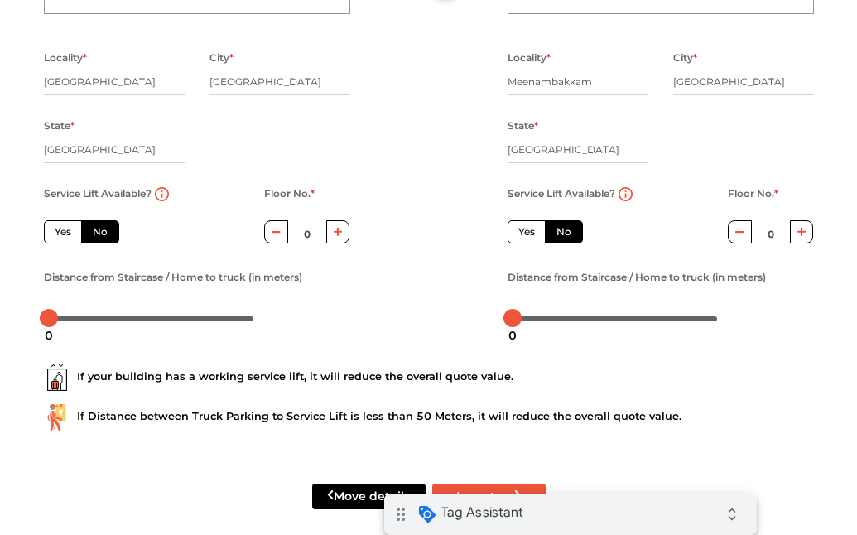
scroll to position [335, 0]
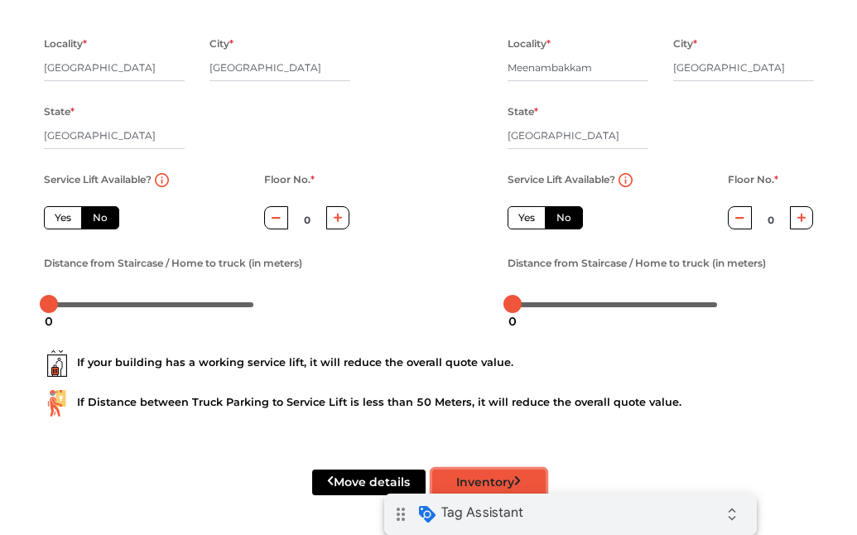
click at [488, 479] on button "Inventory" at bounding box center [488, 482] width 113 height 26
radio input "true"
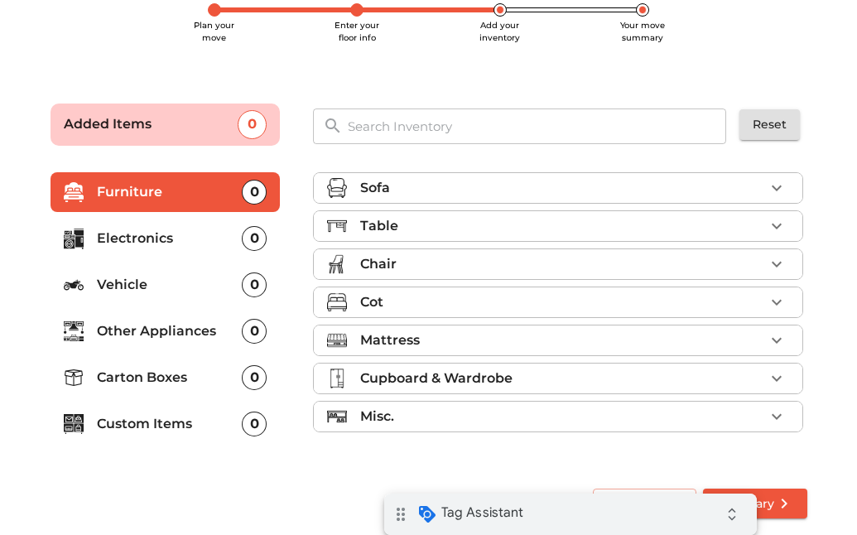
scroll to position [121, 0]
click at [418, 384] on p "Cupboard & Wardrobe" at bounding box center [436, 378] width 152 height 20
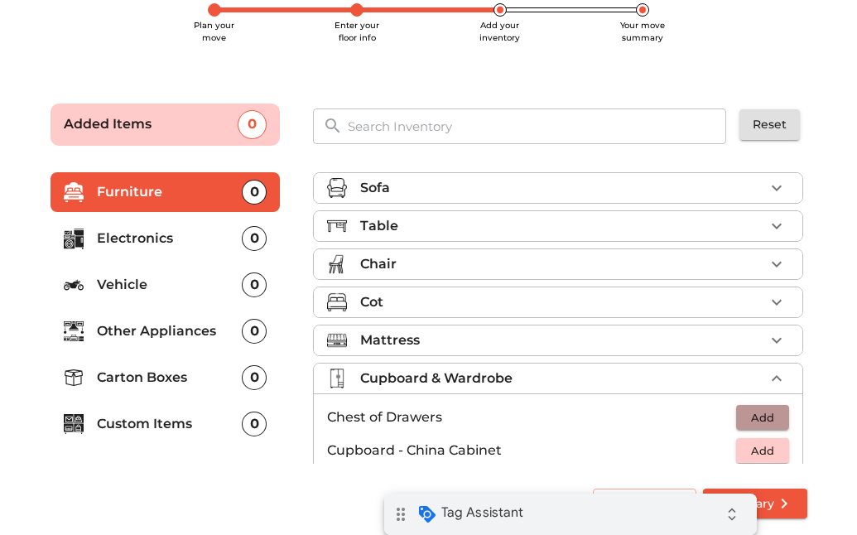
click at [747, 414] on span "Add" at bounding box center [762, 417] width 36 height 19
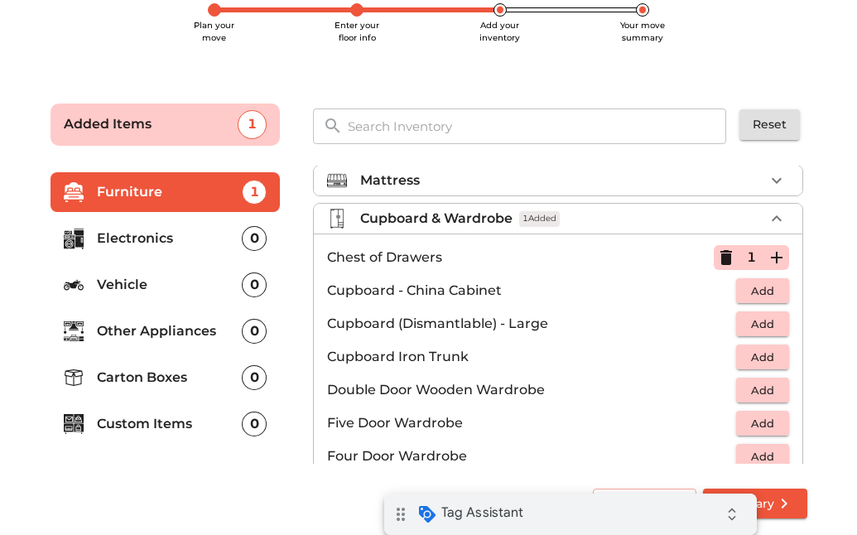
scroll to position [166, 0]
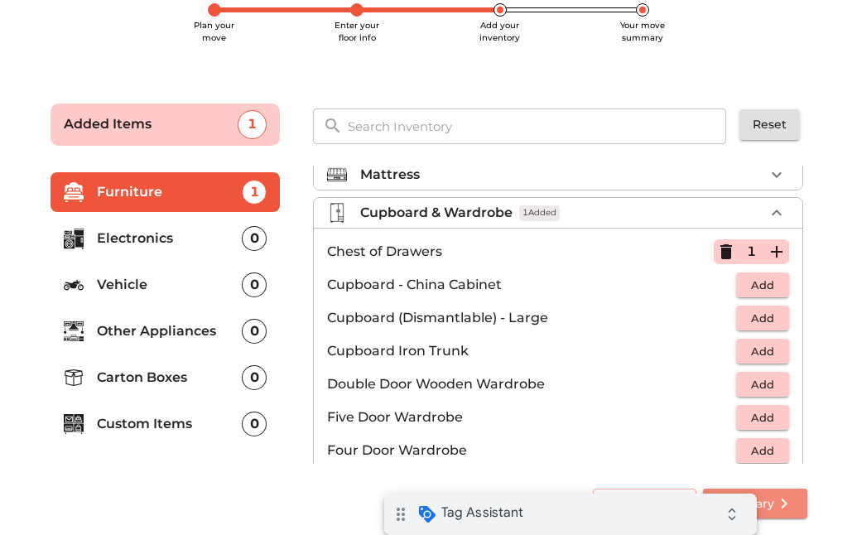
click at [776, 512] on icon "submit" at bounding box center [784, 503] width 20 height 20
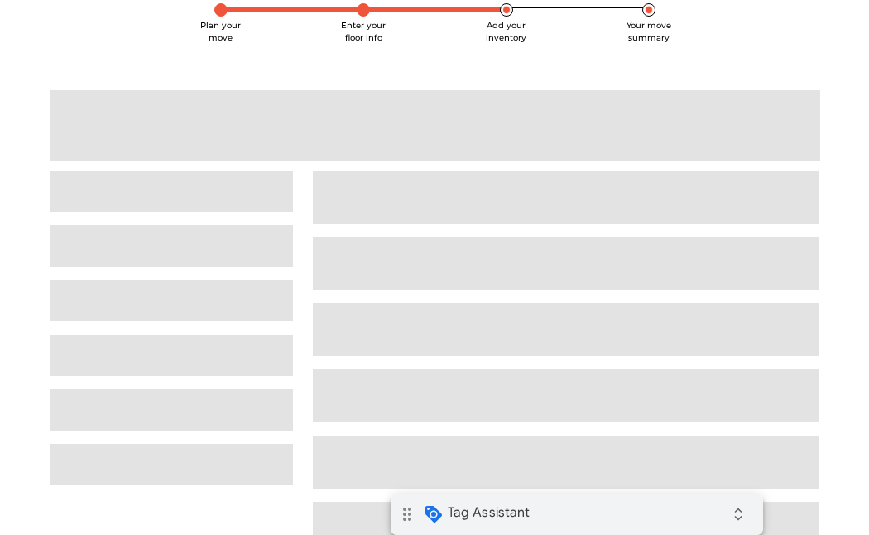
scroll to position [119, 0]
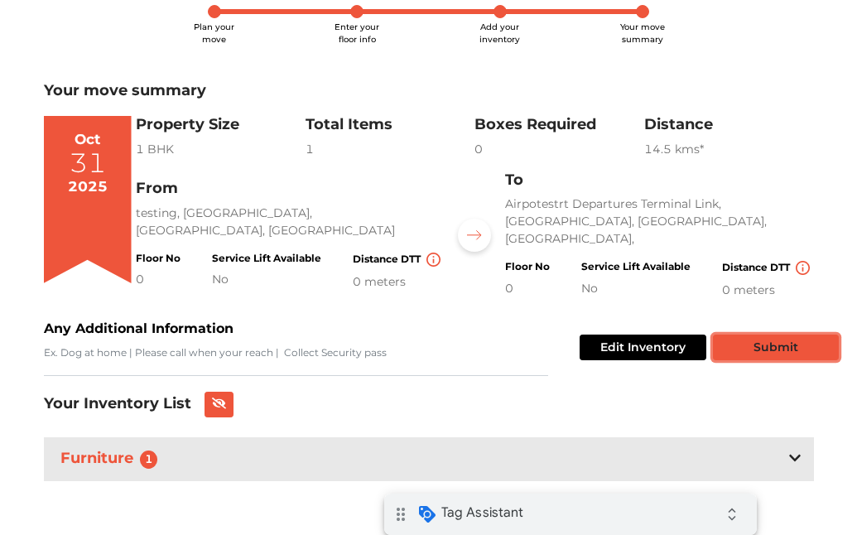
click at [758, 342] on button "Submit" at bounding box center [776, 347] width 126 height 26
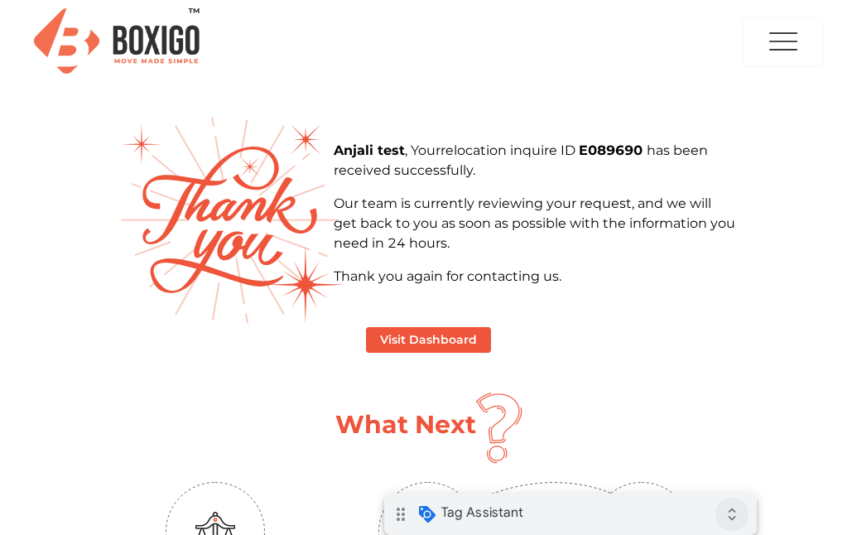
click at [726, 515] on icon "expand_all" at bounding box center [731, 514] width 33 height 33
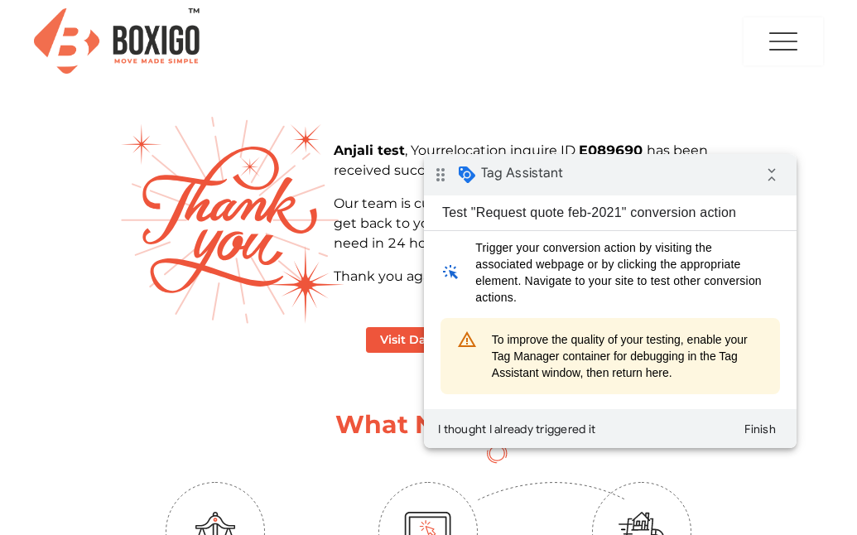
click at [644, 172] on div "drag_indicator Tag Assistant collapse_all" at bounding box center [610, 174] width 373 height 41
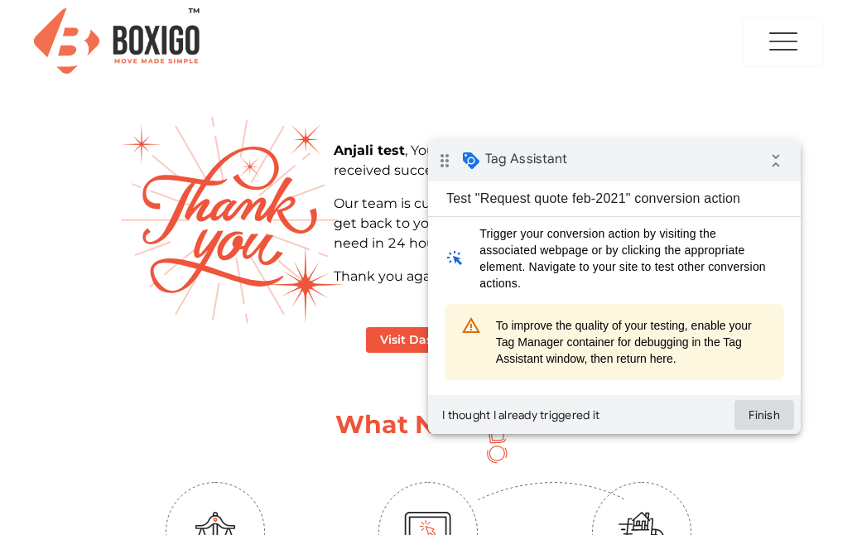
click at [762, 416] on button "Finish" at bounding box center [764, 415] width 60 height 30
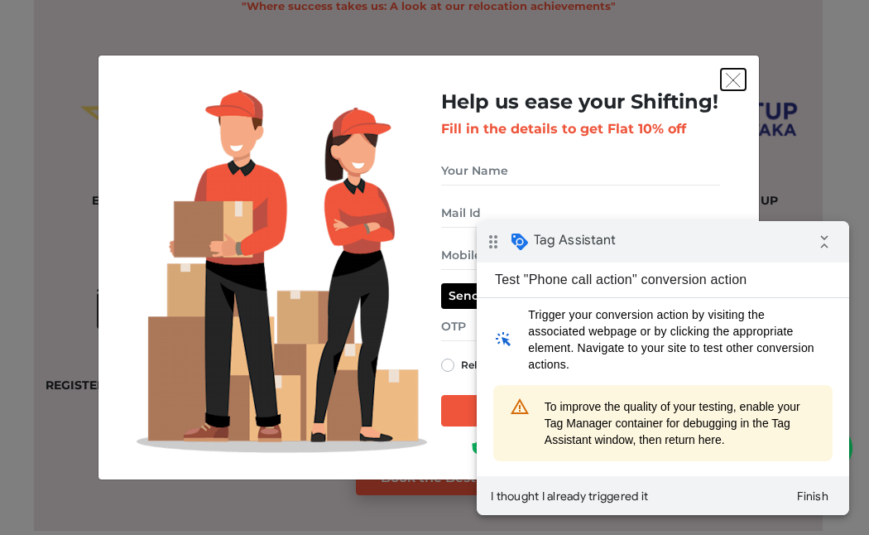
click at [734, 77] on img "get free quote dialog" at bounding box center [733, 80] width 15 height 15
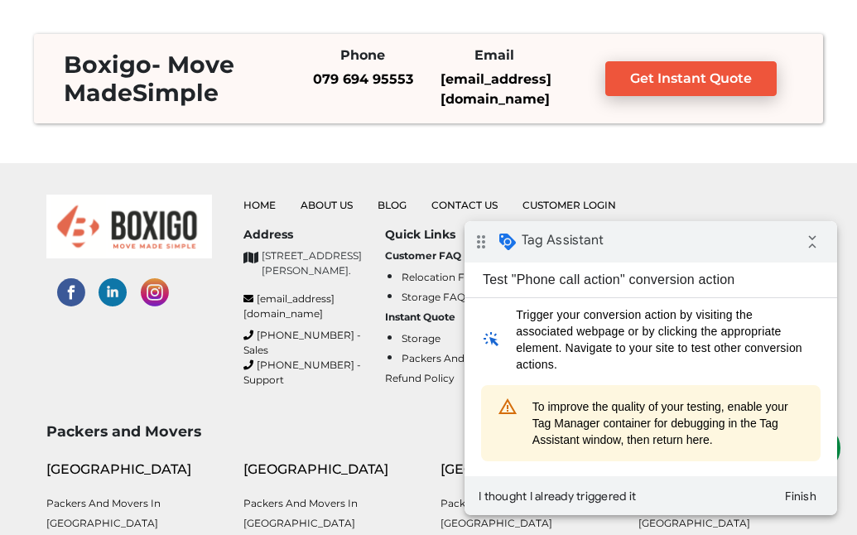
scroll to position [4305, 0]
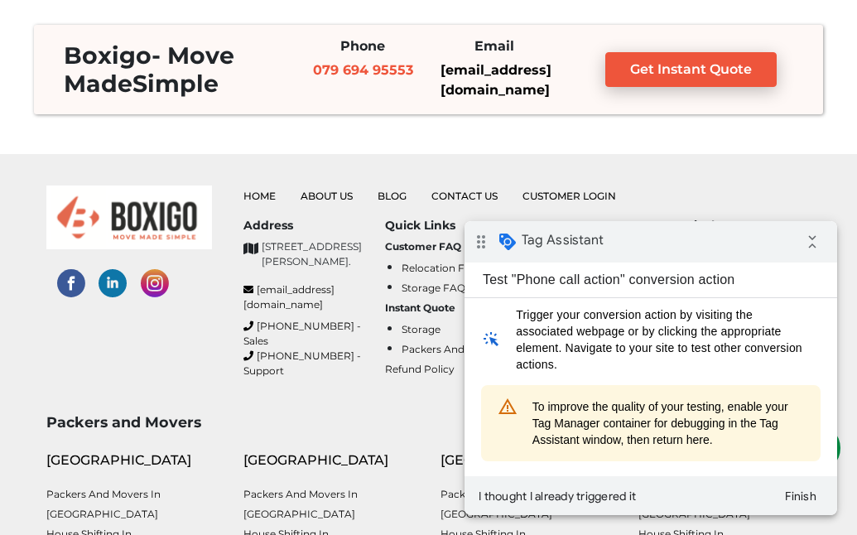
click at [374, 63] on link "079 694 95553" at bounding box center [363, 70] width 100 height 16
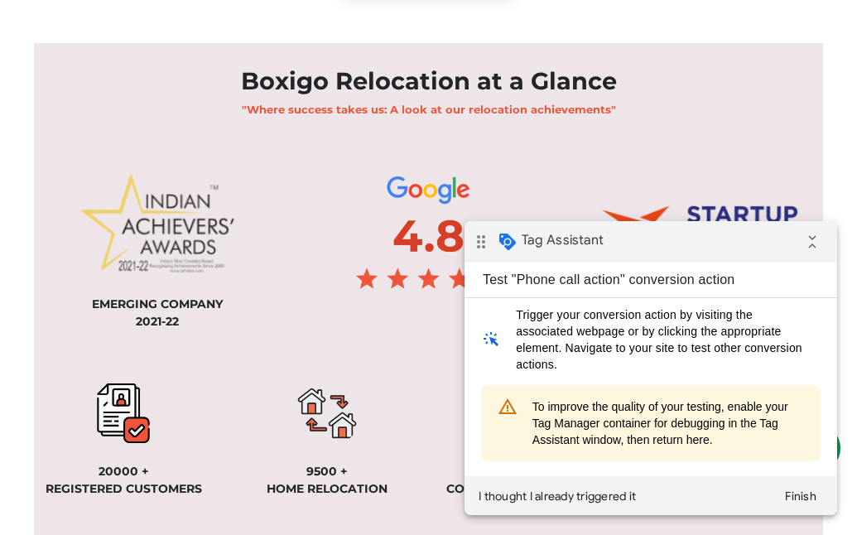
scroll to position [1242, 0]
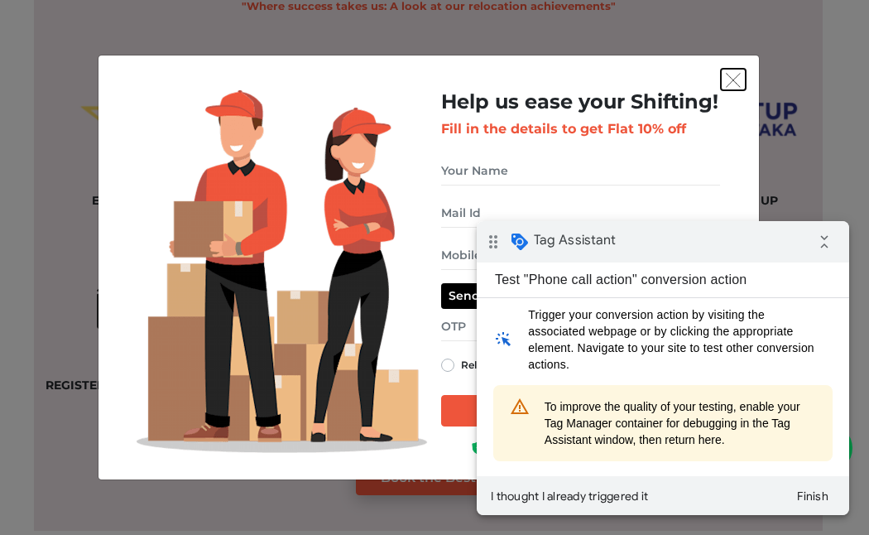
click at [731, 84] on img "get free quote dialog" at bounding box center [733, 80] width 15 height 15
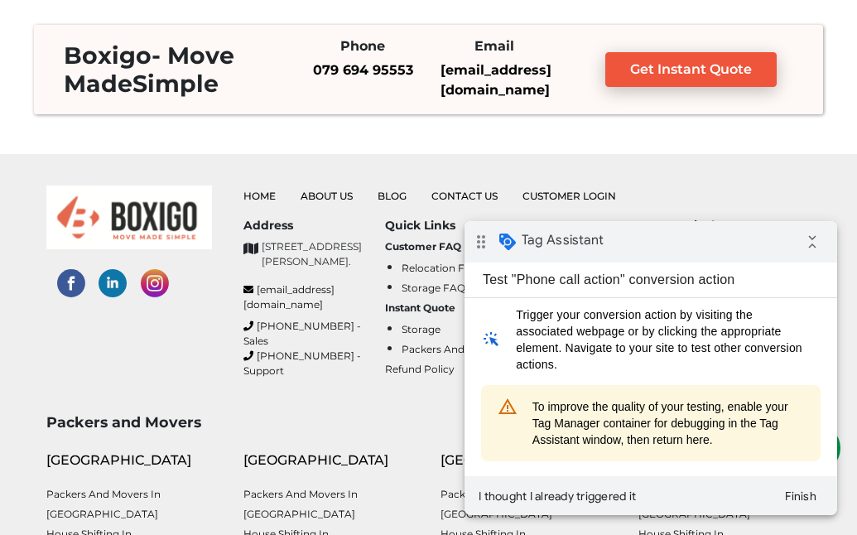
scroll to position [4222, 0]
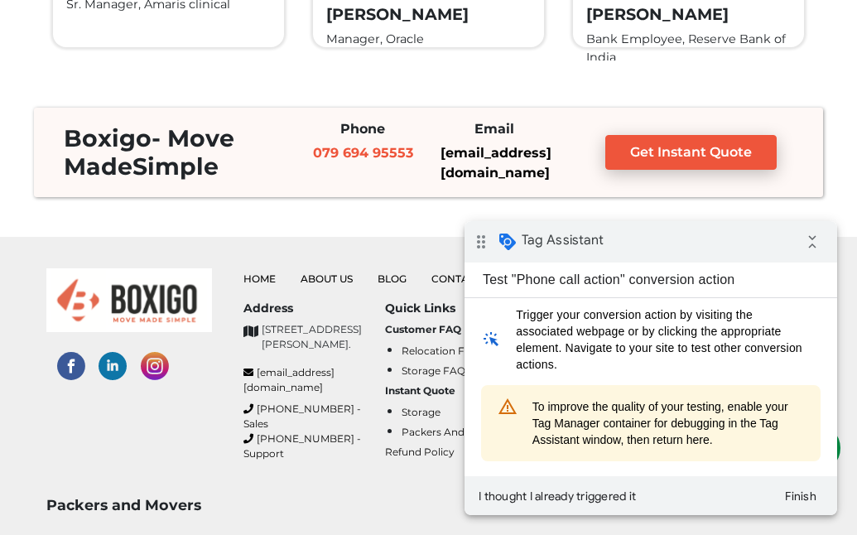
click at [401, 149] on link "079 694 95553" at bounding box center [363, 153] width 100 height 16
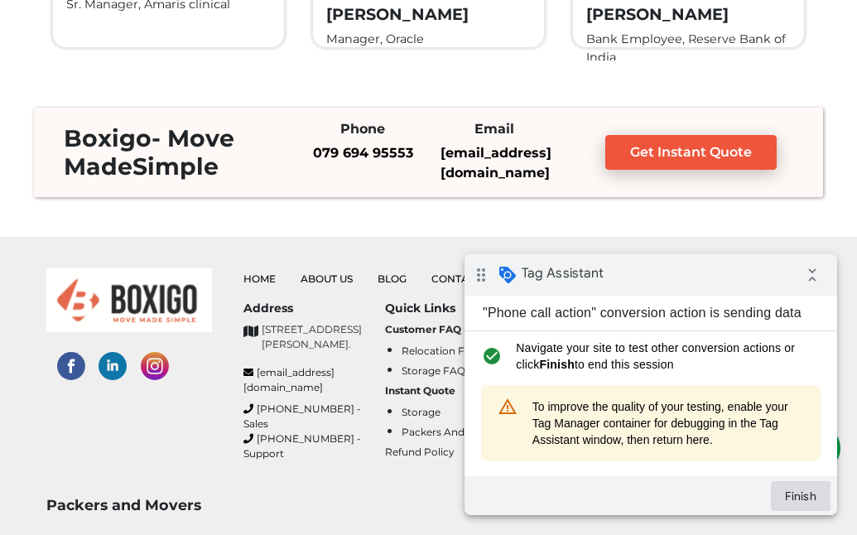
click at [792, 495] on button "Finish" at bounding box center [801, 496] width 60 height 30
